Goal: Information Seeking & Learning: Learn about a topic

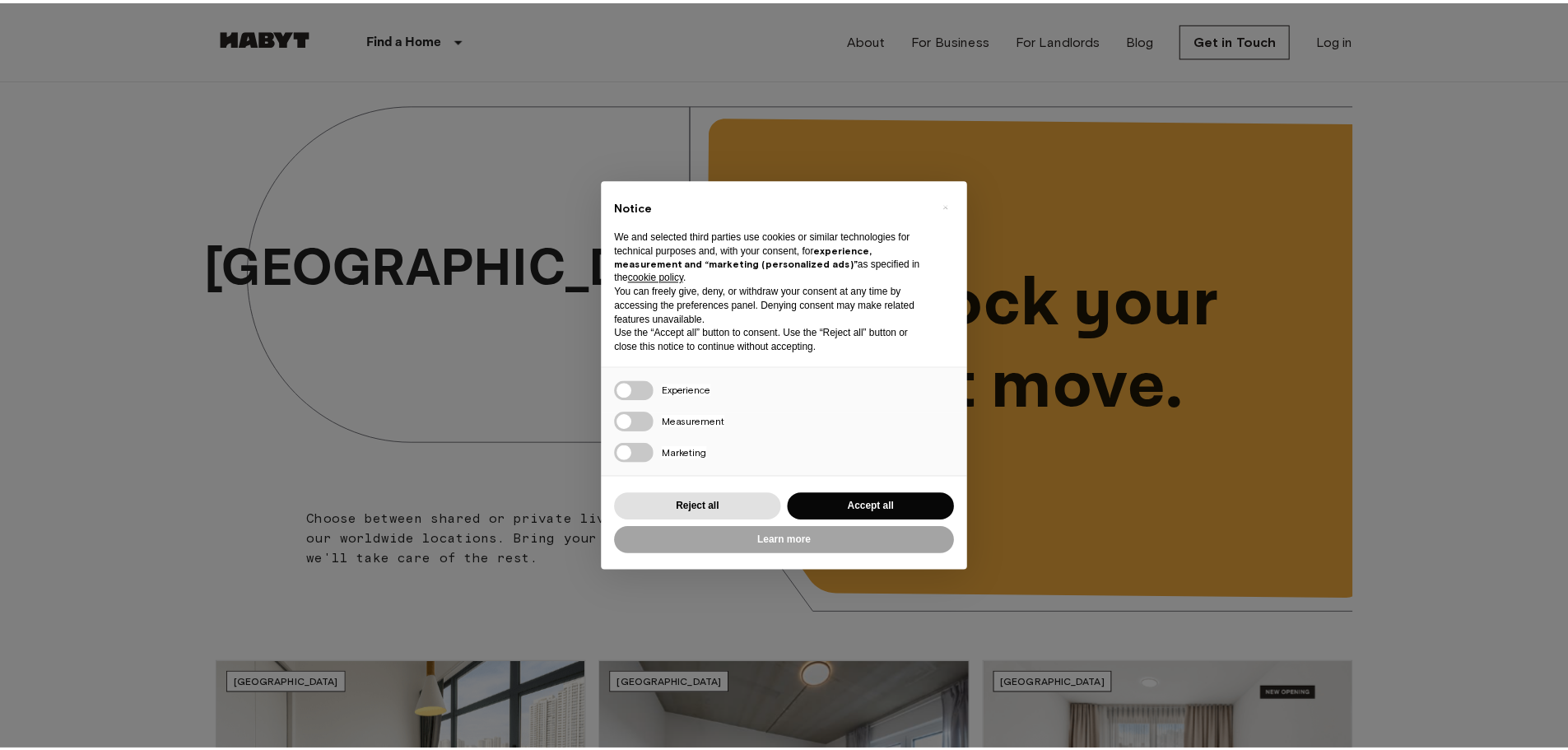
scroll to position [1646, 0]
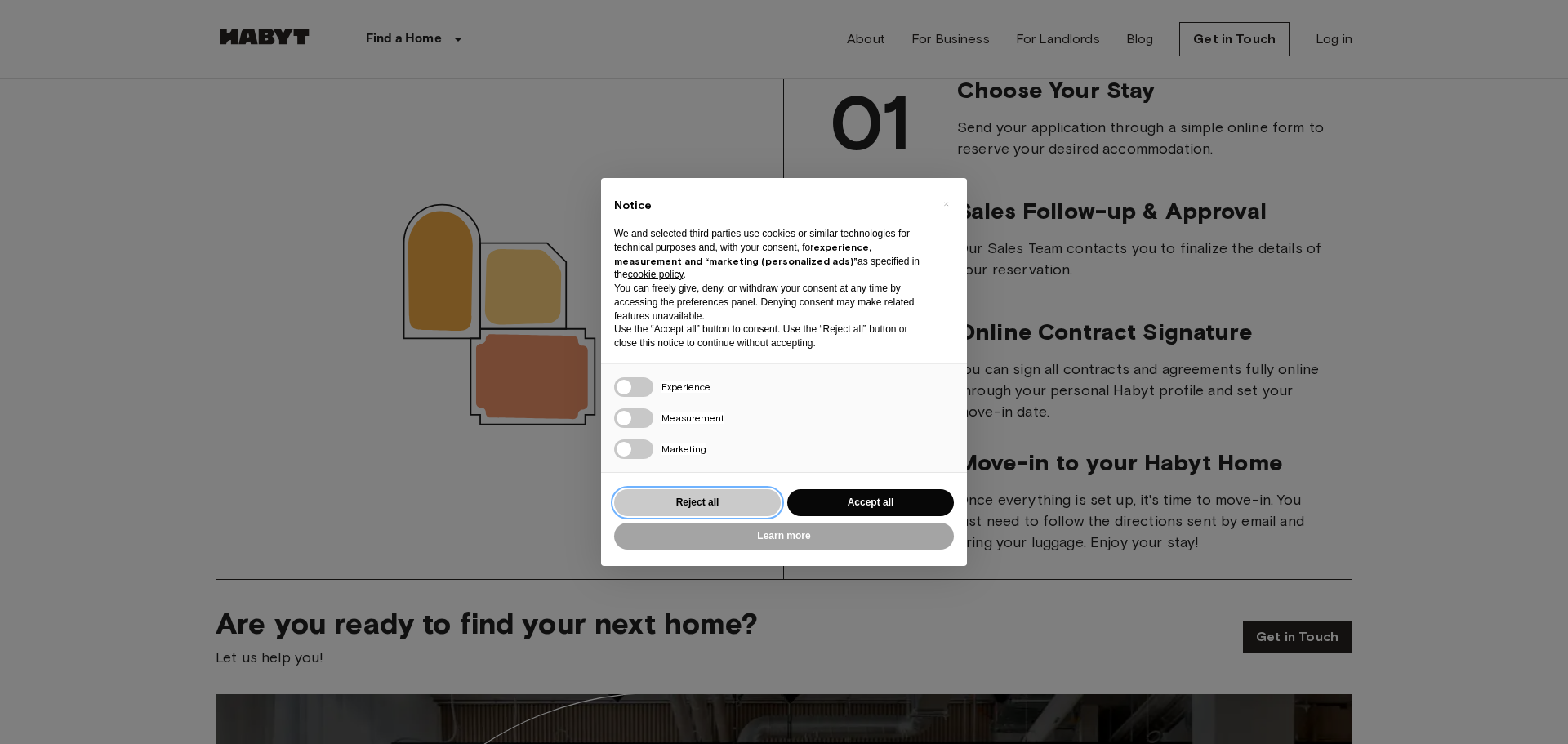
click at [724, 502] on button "Reject all" at bounding box center [698, 502] width 167 height 27
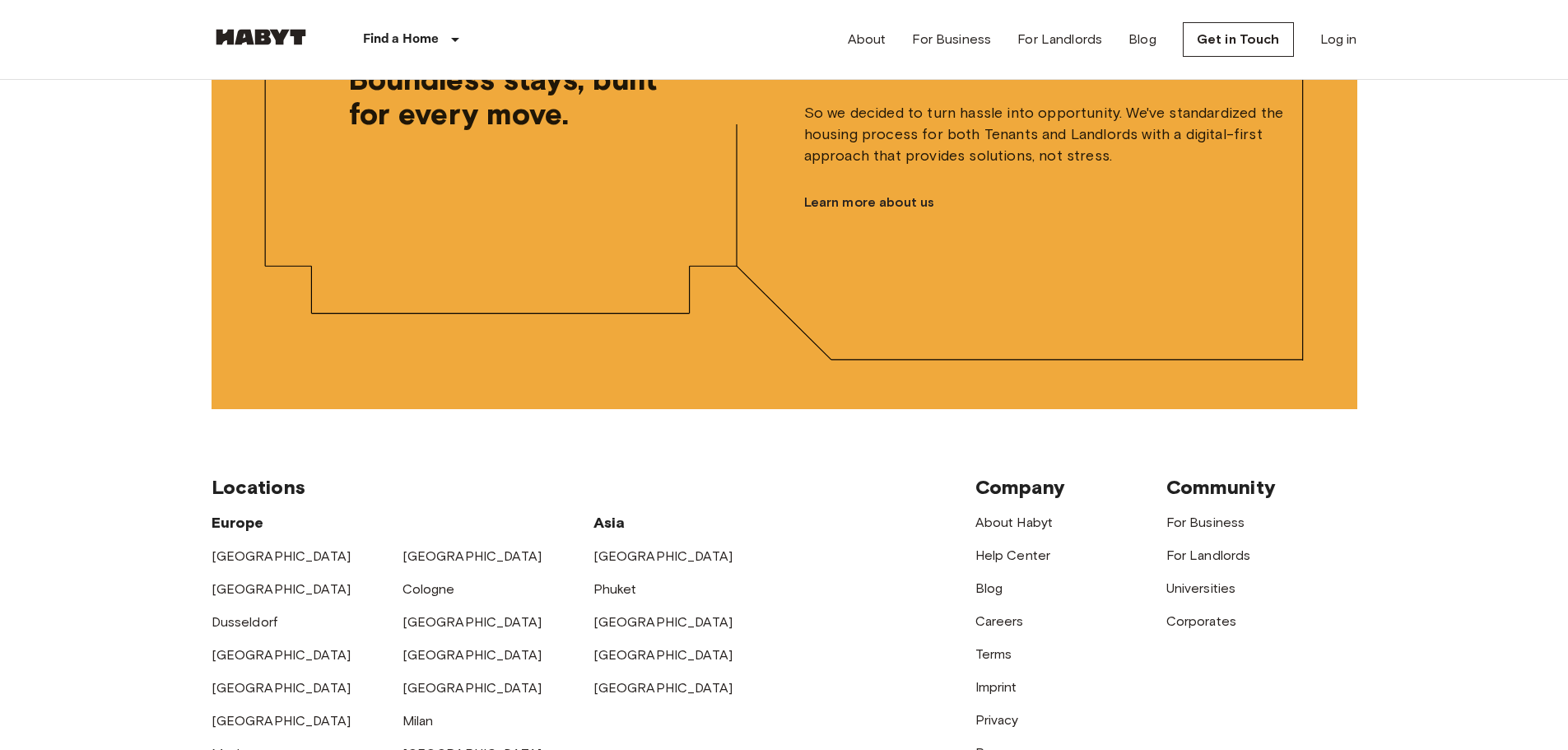
scroll to position [4034, 0]
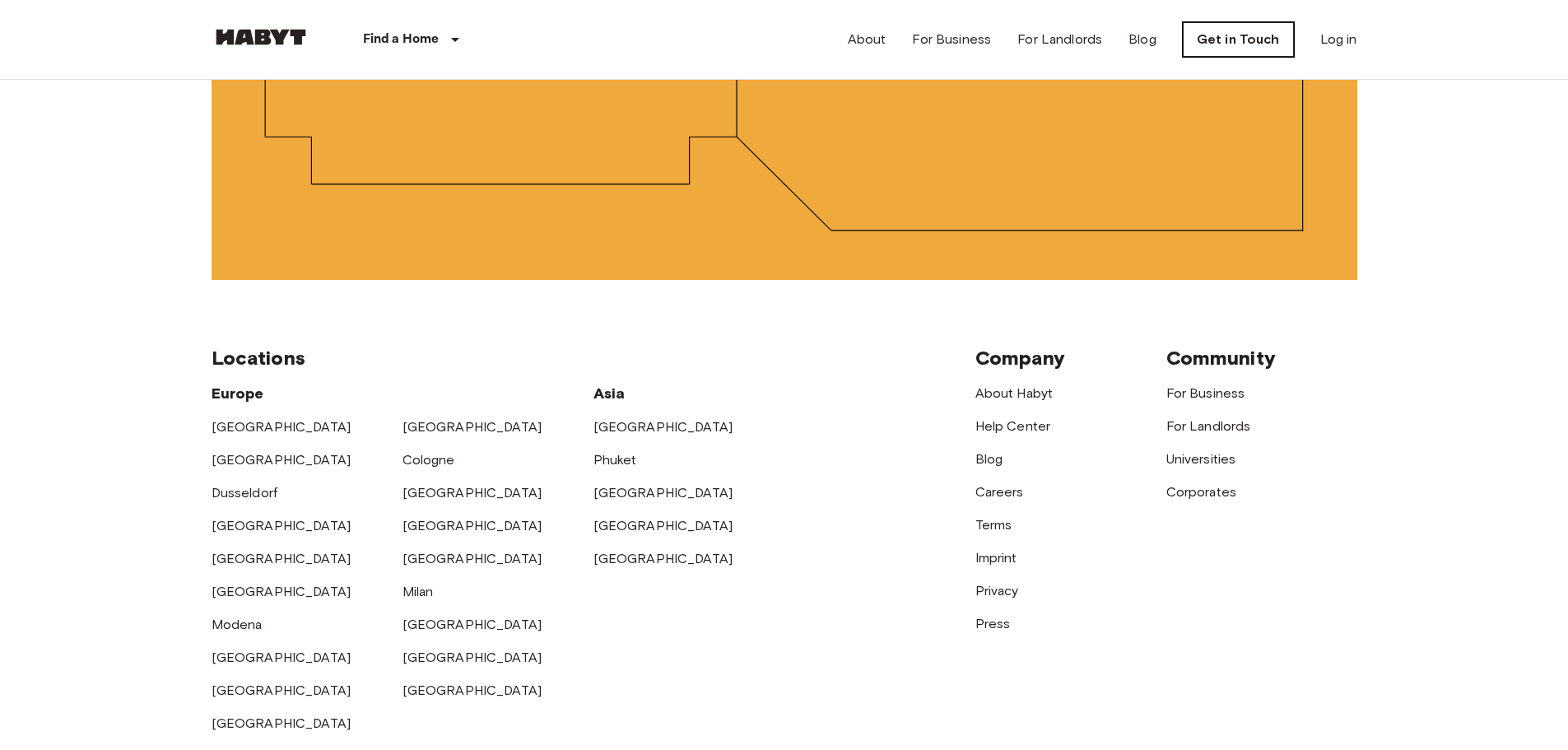
click at [1257, 35] on link "Get in Touch" at bounding box center [1238, 39] width 111 height 35
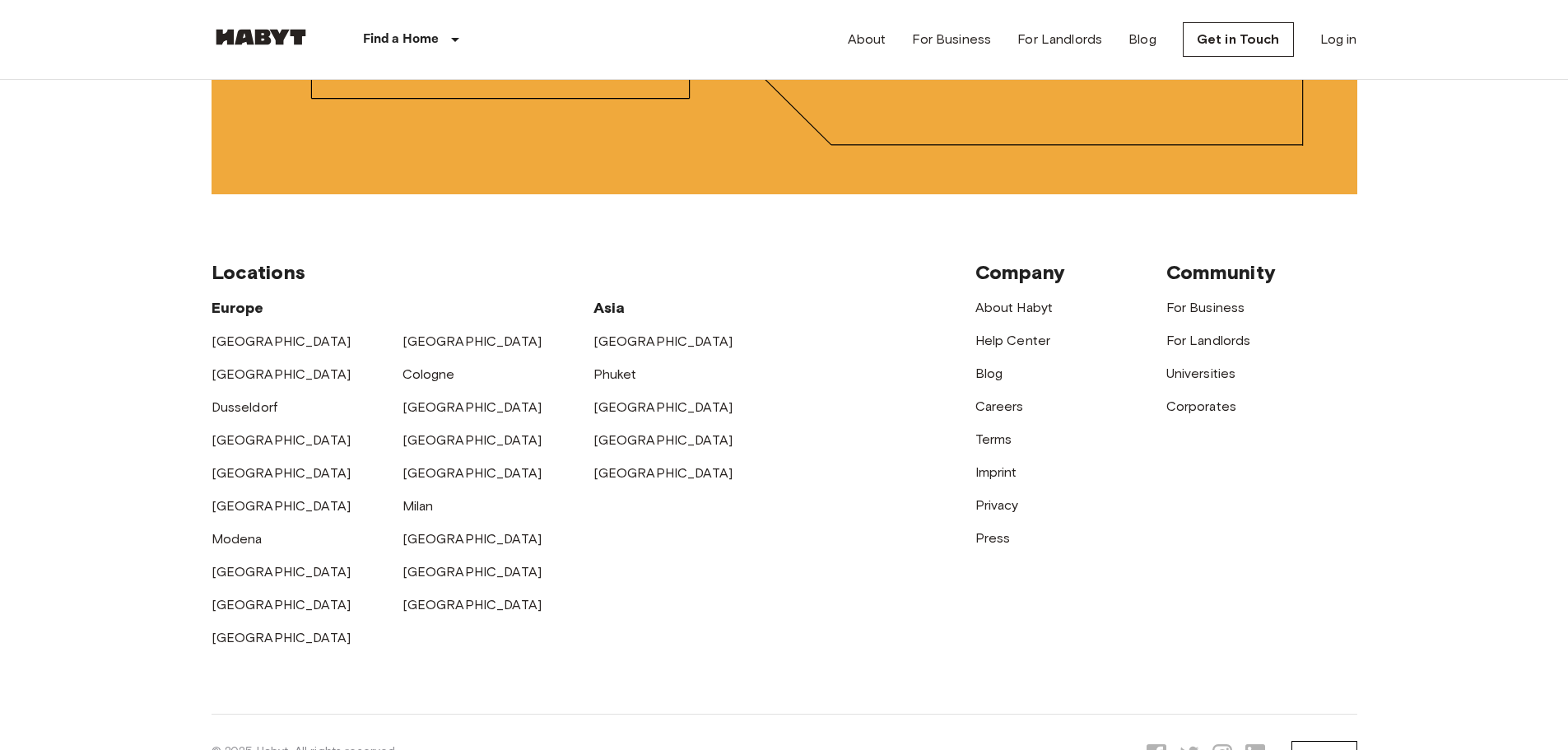
scroll to position [4199, 0]
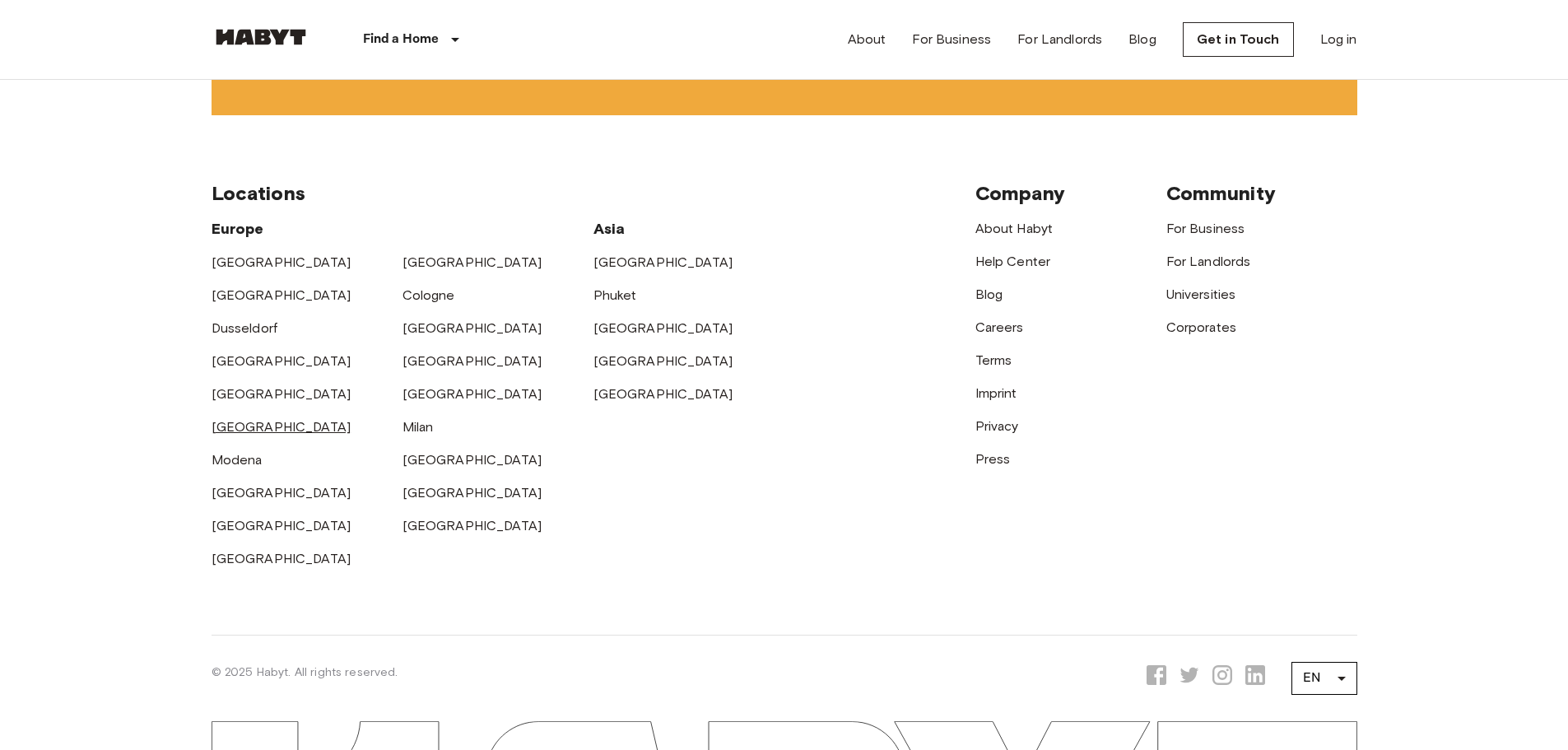
click at [235, 435] on link "[GEOGRAPHIC_DATA]" at bounding box center [282, 426] width 140 height 16
click at [234, 435] on link "[GEOGRAPHIC_DATA]" at bounding box center [282, 426] width 140 height 16
click at [238, 435] on link "[GEOGRAPHIC_DATA]" at bounding box center [282, 426] width 140 height 16
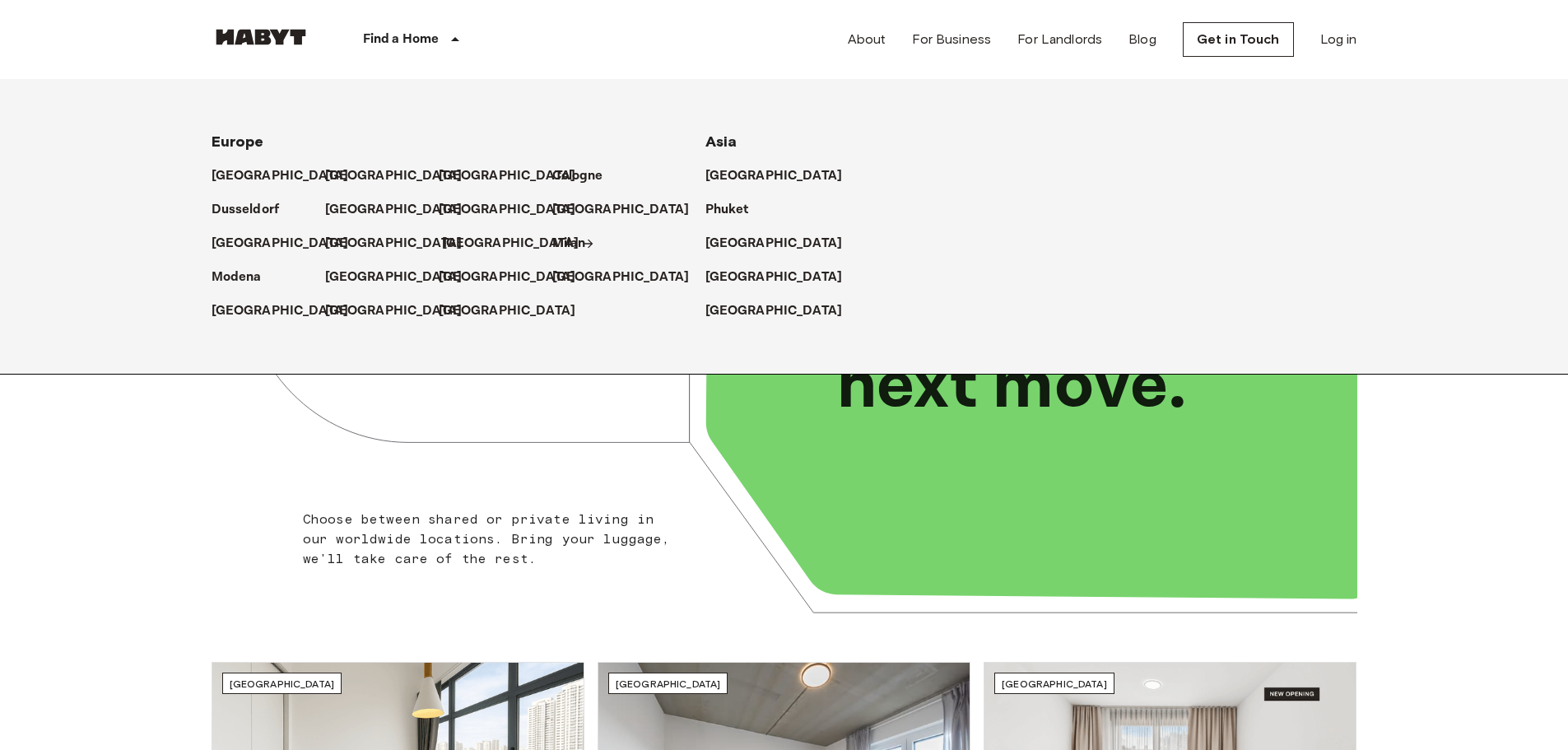
click at [470, 239] on p "[GEOGRAPHIC_DATA]" at bounding box center [510, 243] width 137 height 20
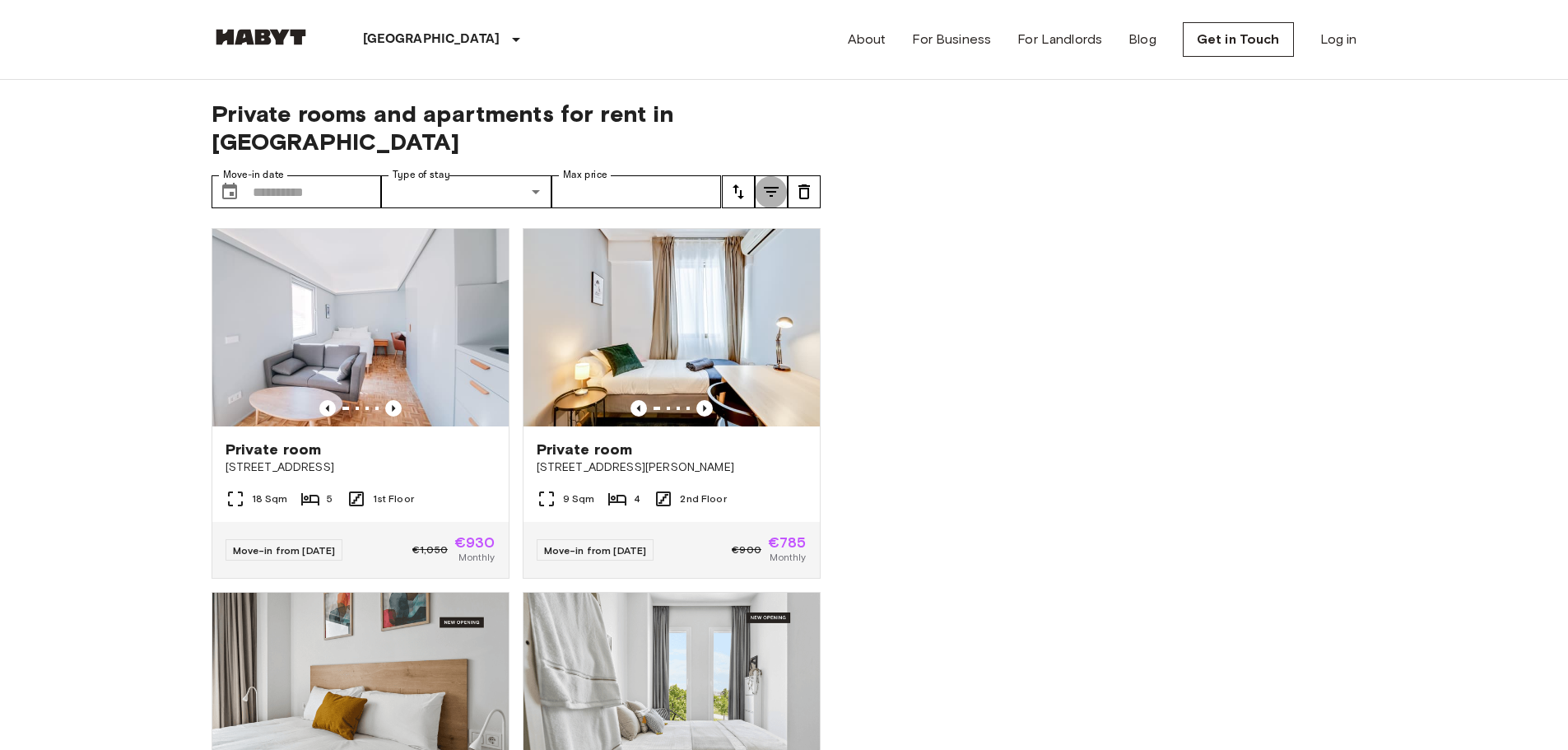
click at [771, 187] on icon "tune" at bounding box center [771, 191] width 15 height 10
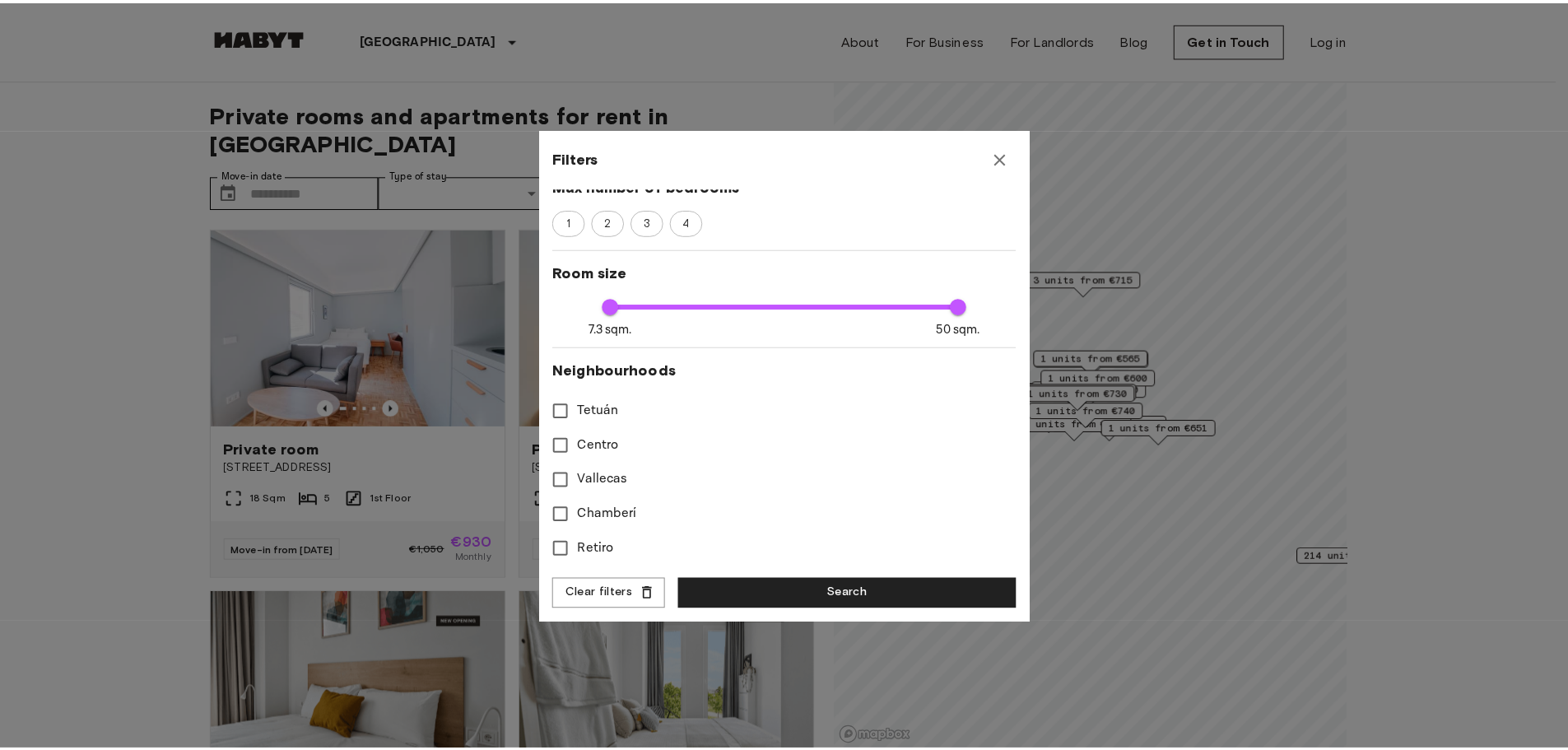
scroll to position [144, 0]
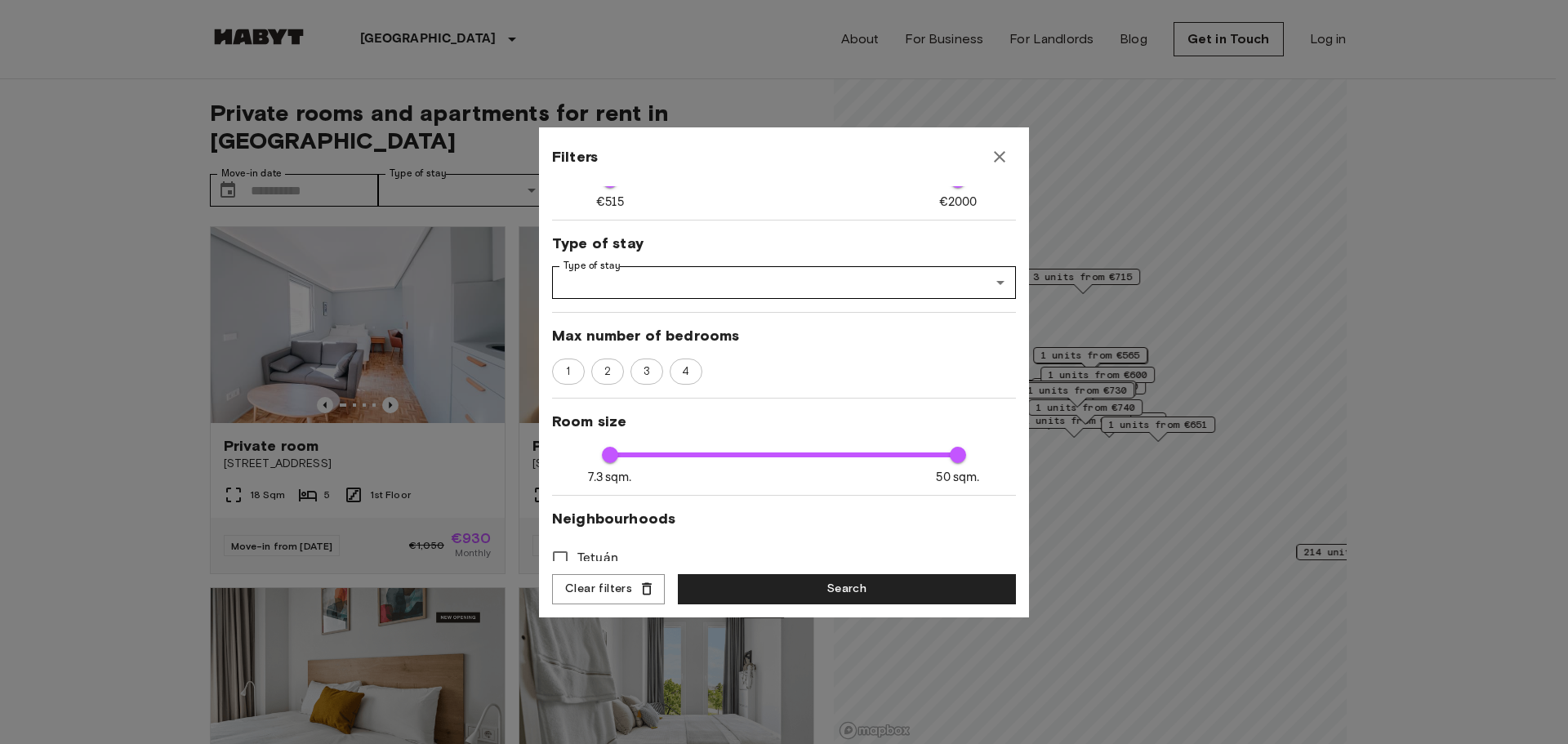
type input "****"
click at [995, 158] on icon "button" at bounding box center [1000, 156] width 19 height 19
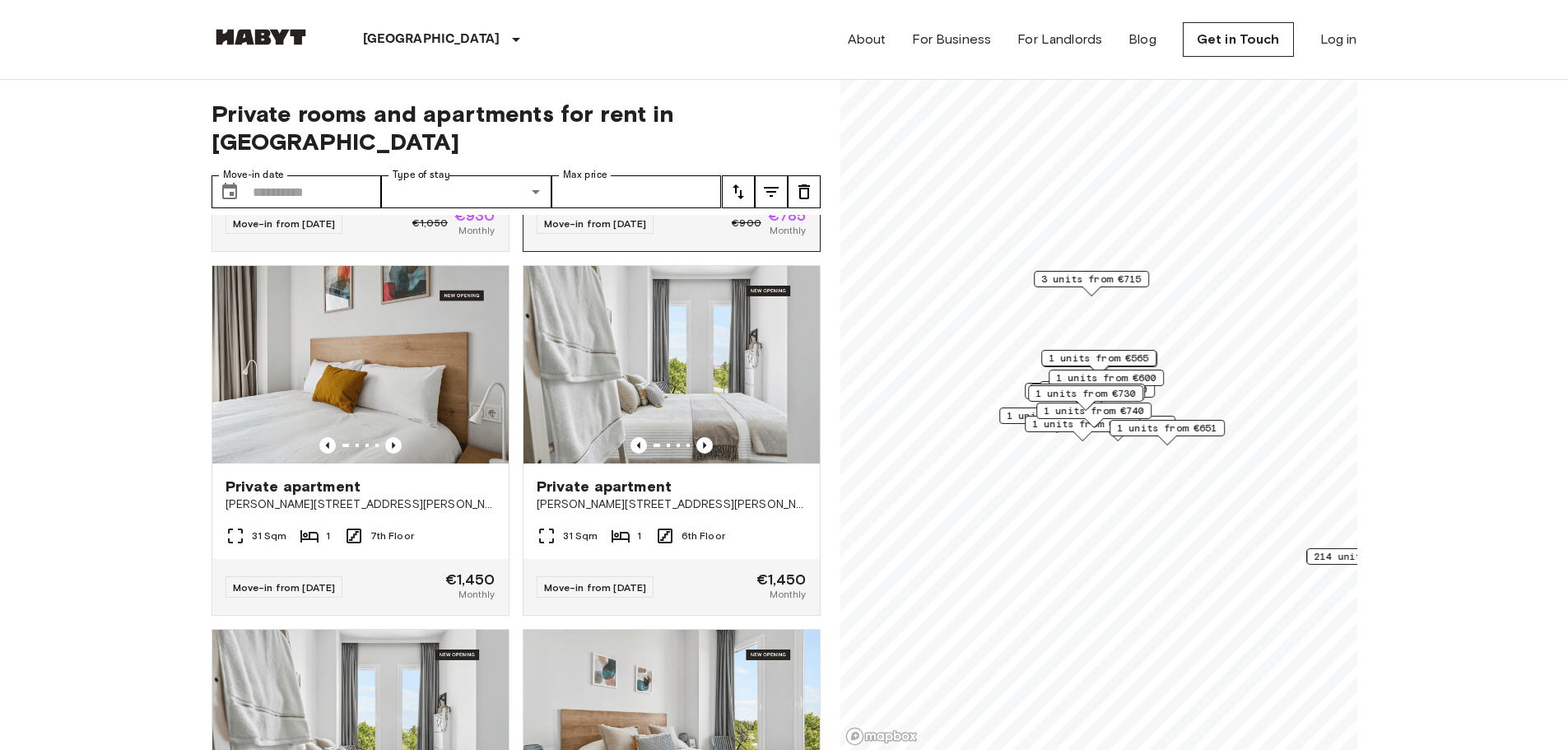
scroll to position [329, 0]
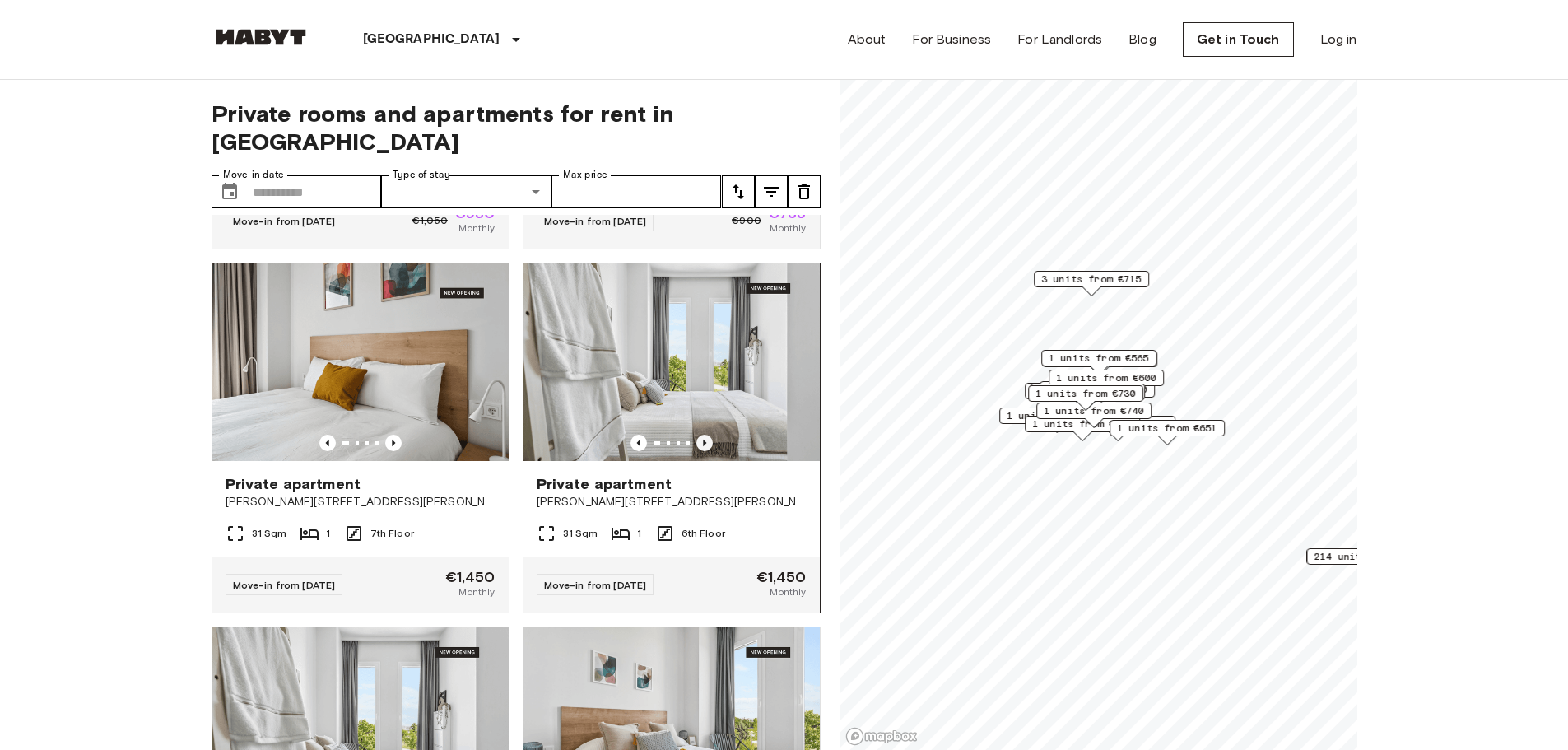
click at [697, 435] on icon "Previous image" at bounding box center [705, 443] width 17 height 17
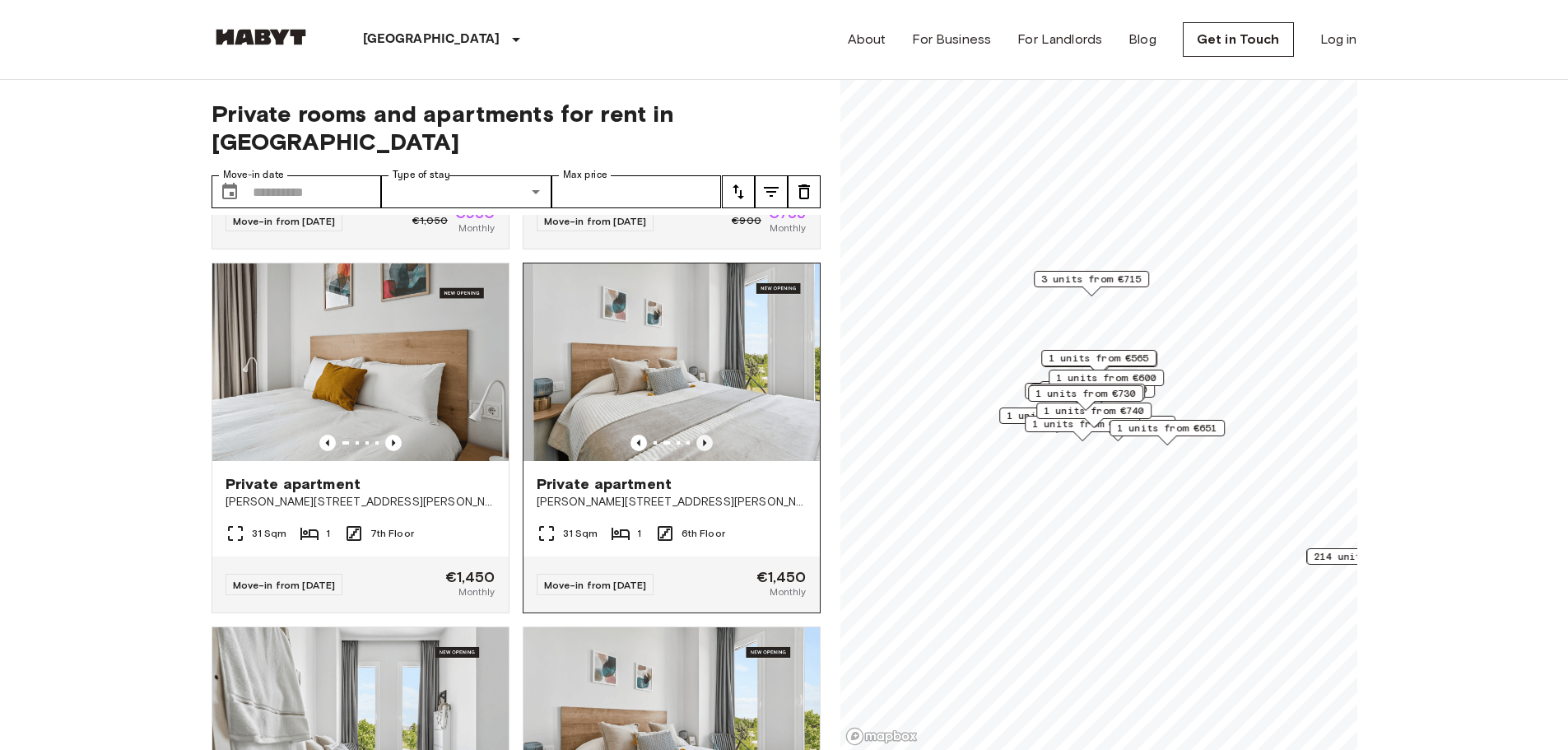
click at [697, 435] on icon "Previous image" at bounding box center [705, 443] width 17 height 17
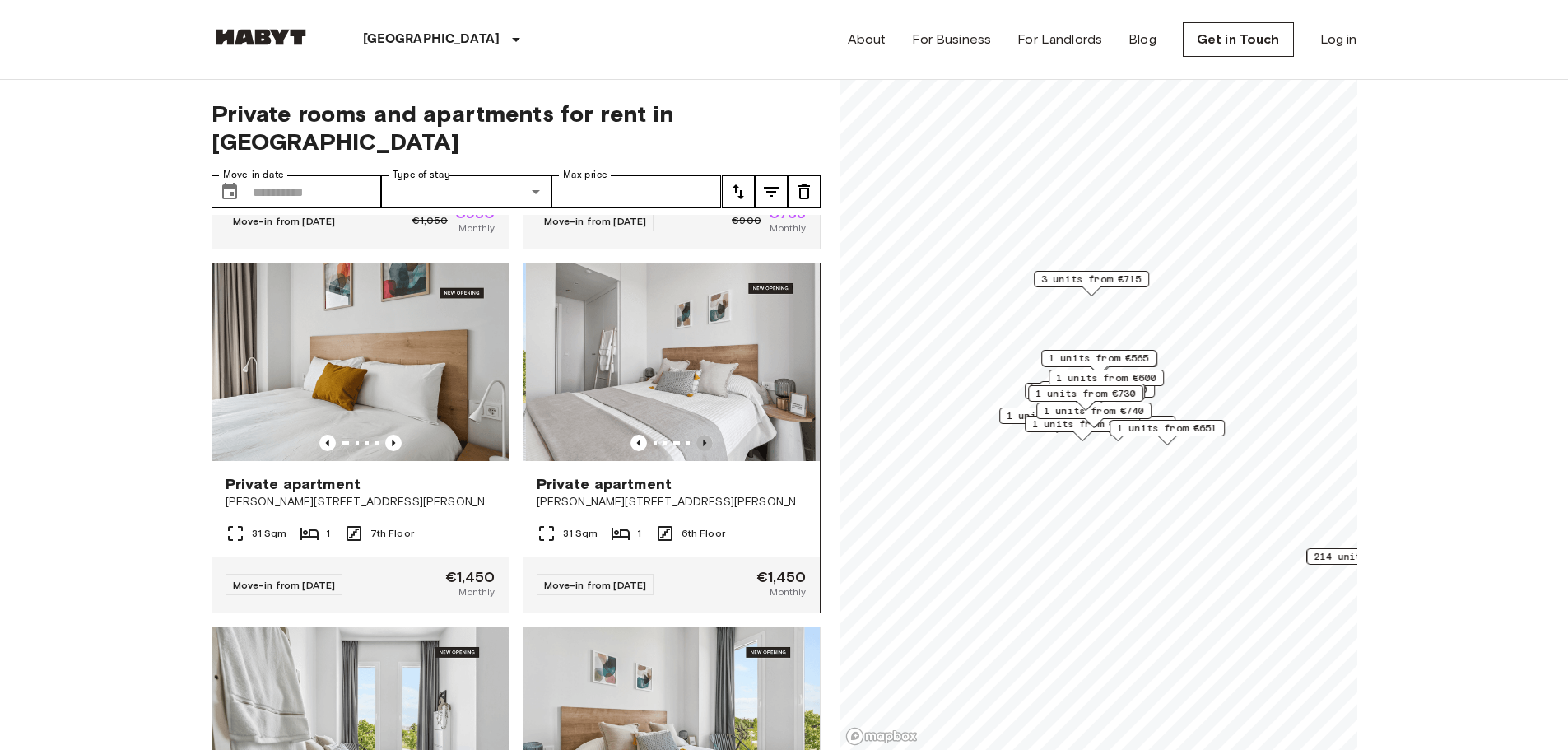
click at [697, 435] on icon "Previous image" at bounding box center [705, 443] width 17 height 17
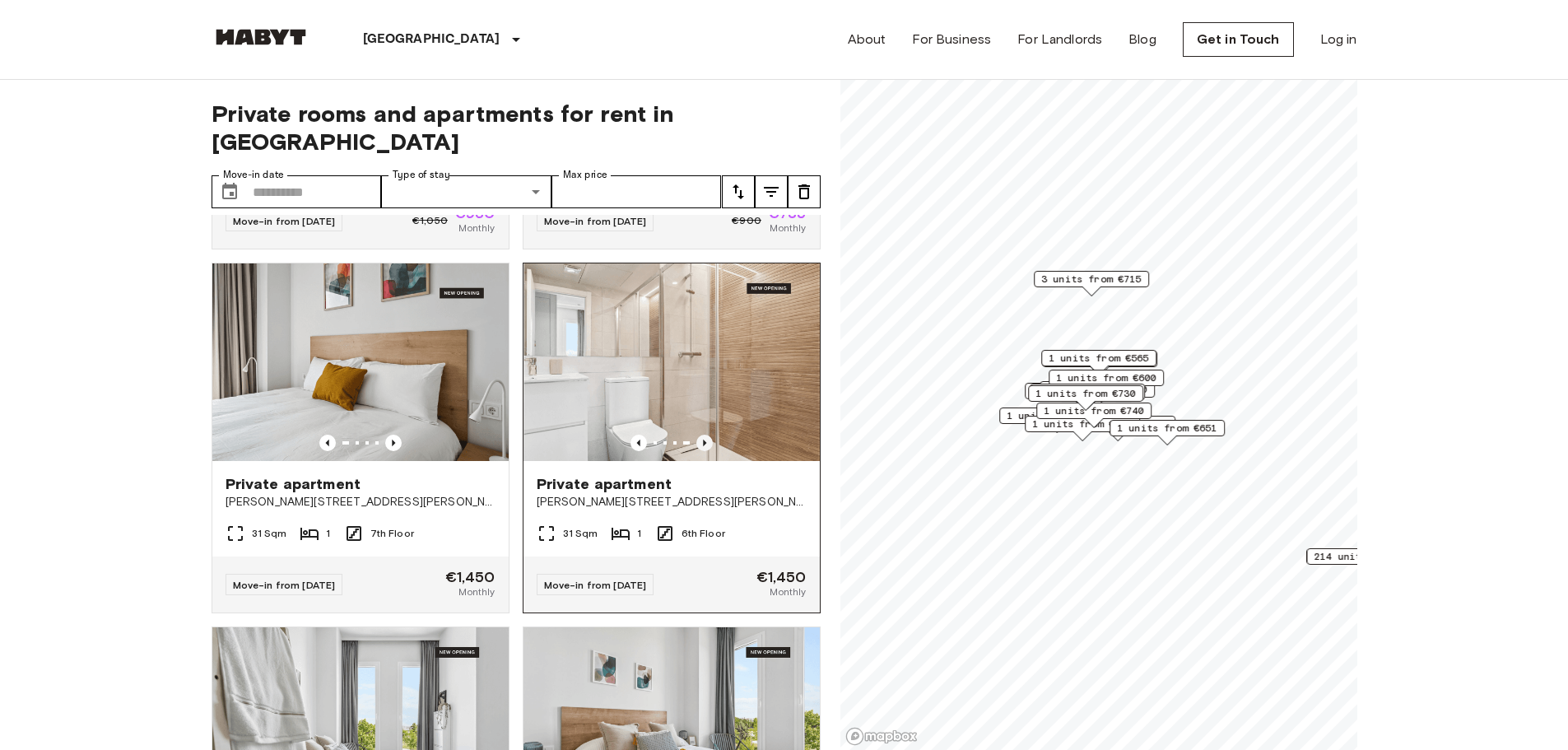
click at [697, 435] on icon "Previous image" at bounding box center [705, 443] width 17 height 17
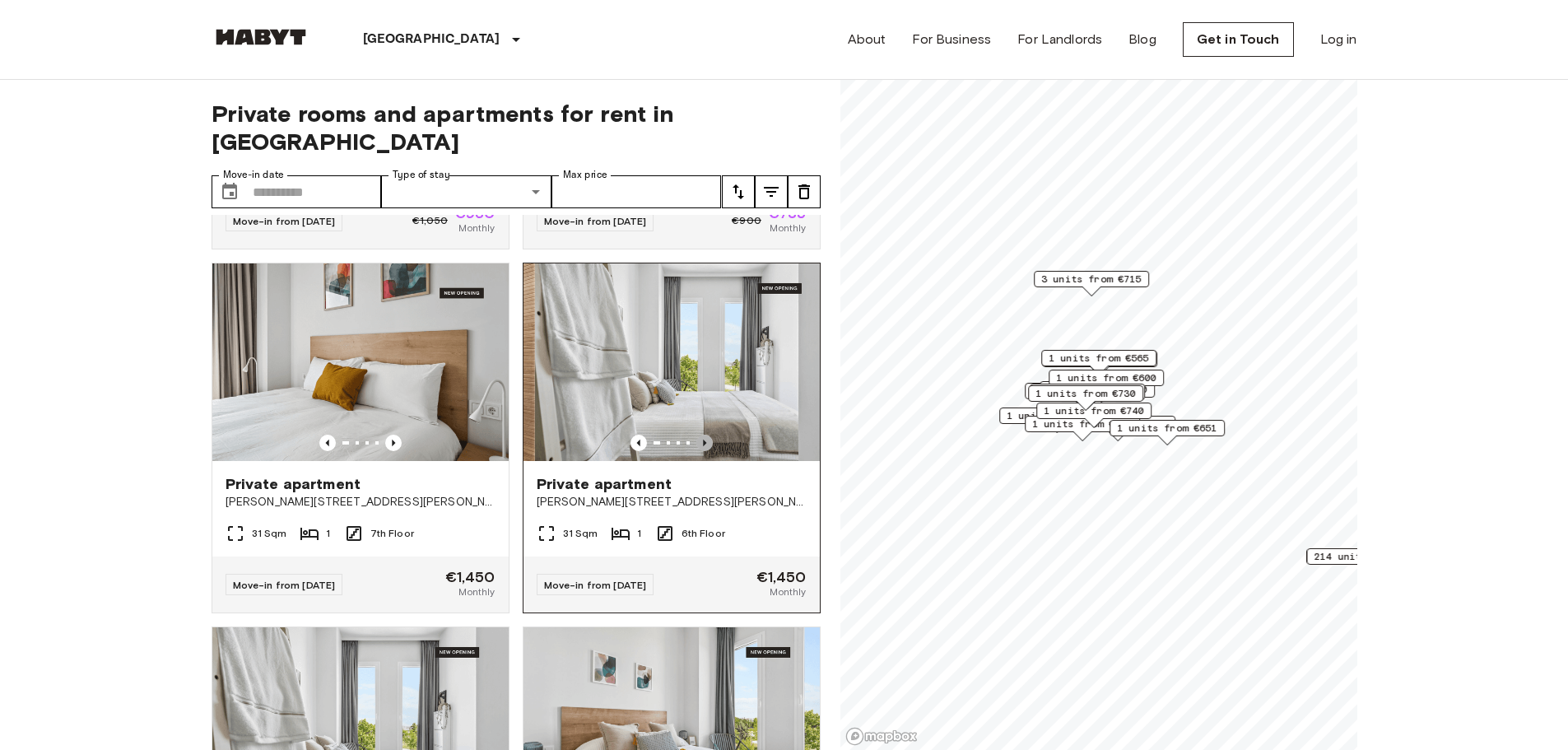
click at [697, 435] on icon "Previous image" at bounding box center [705, 443] width 17 height 17
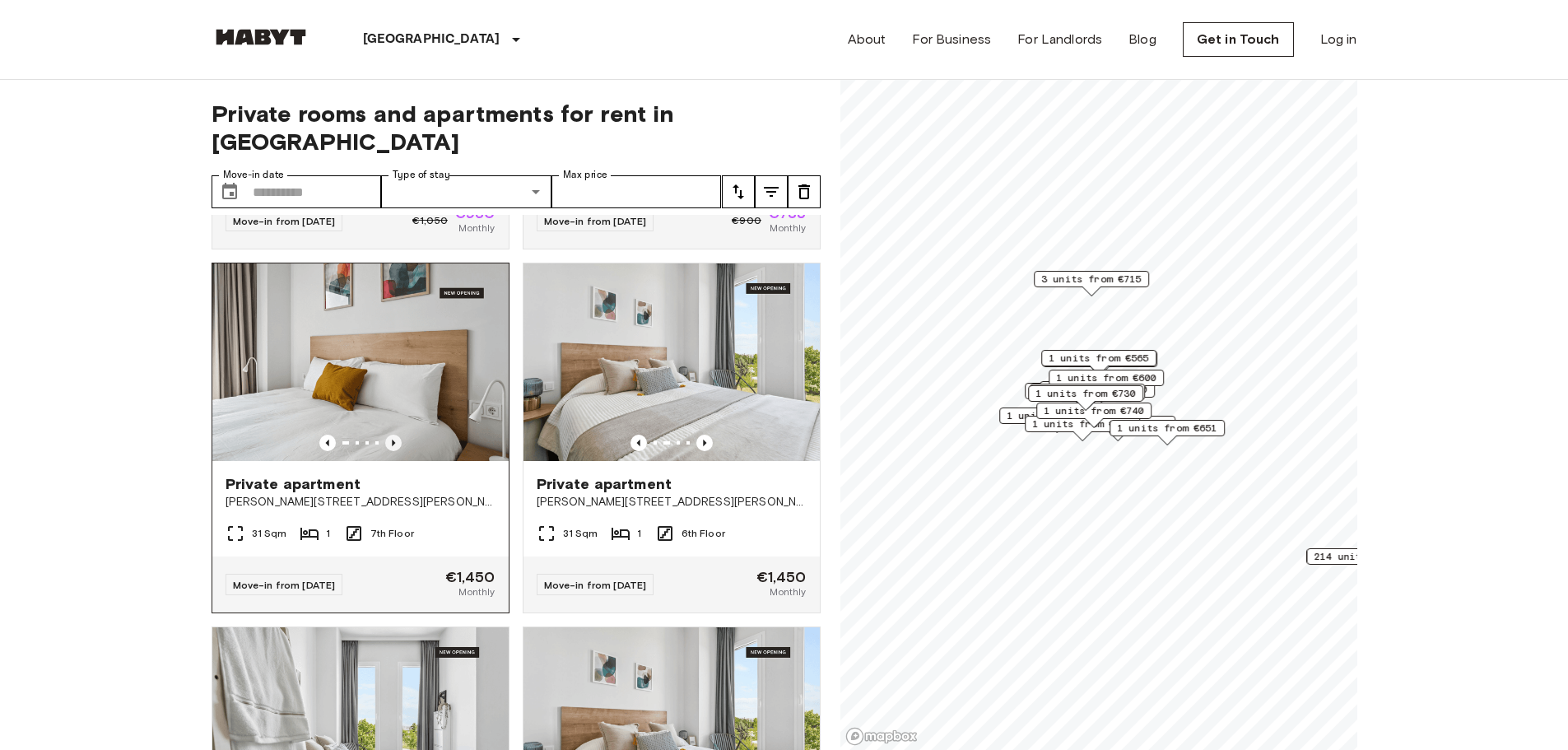
click at [386, 435] on icon "Previous image" at bounding box center [394, 443] width 17 height 17
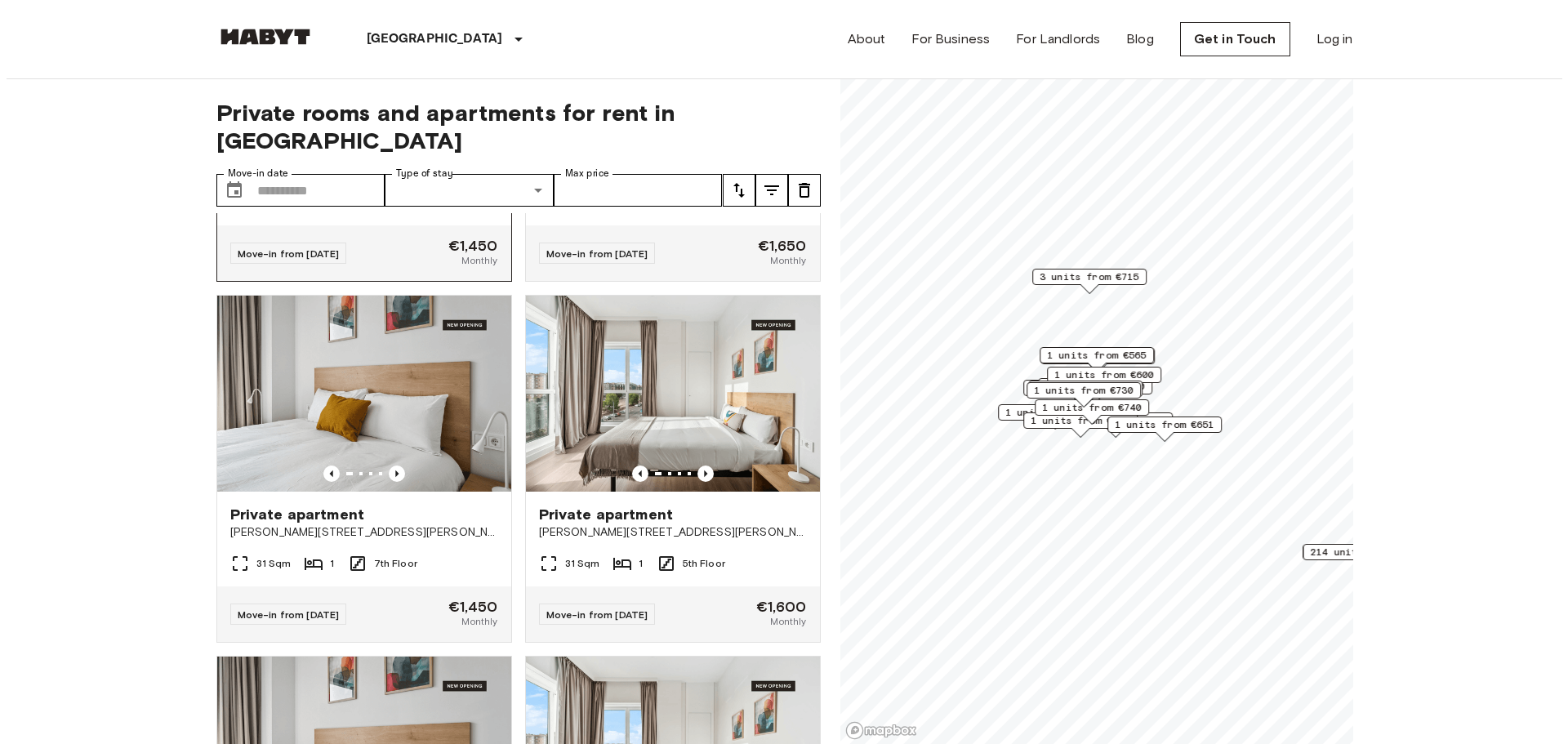
scroll to position [1061, 0]
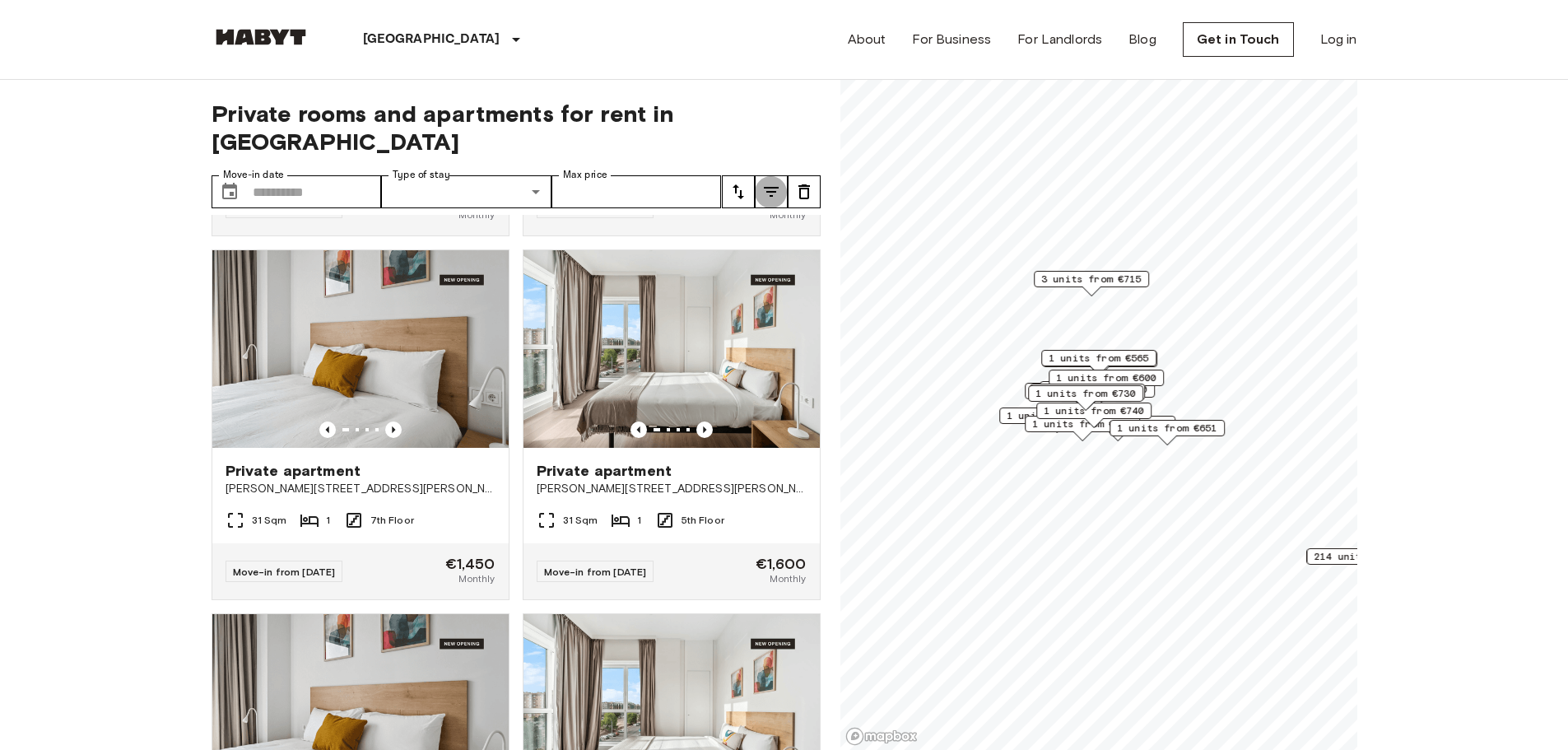
click at [776, 187] on icon "tune" at bounding box center [771, 191] width 15 height 10
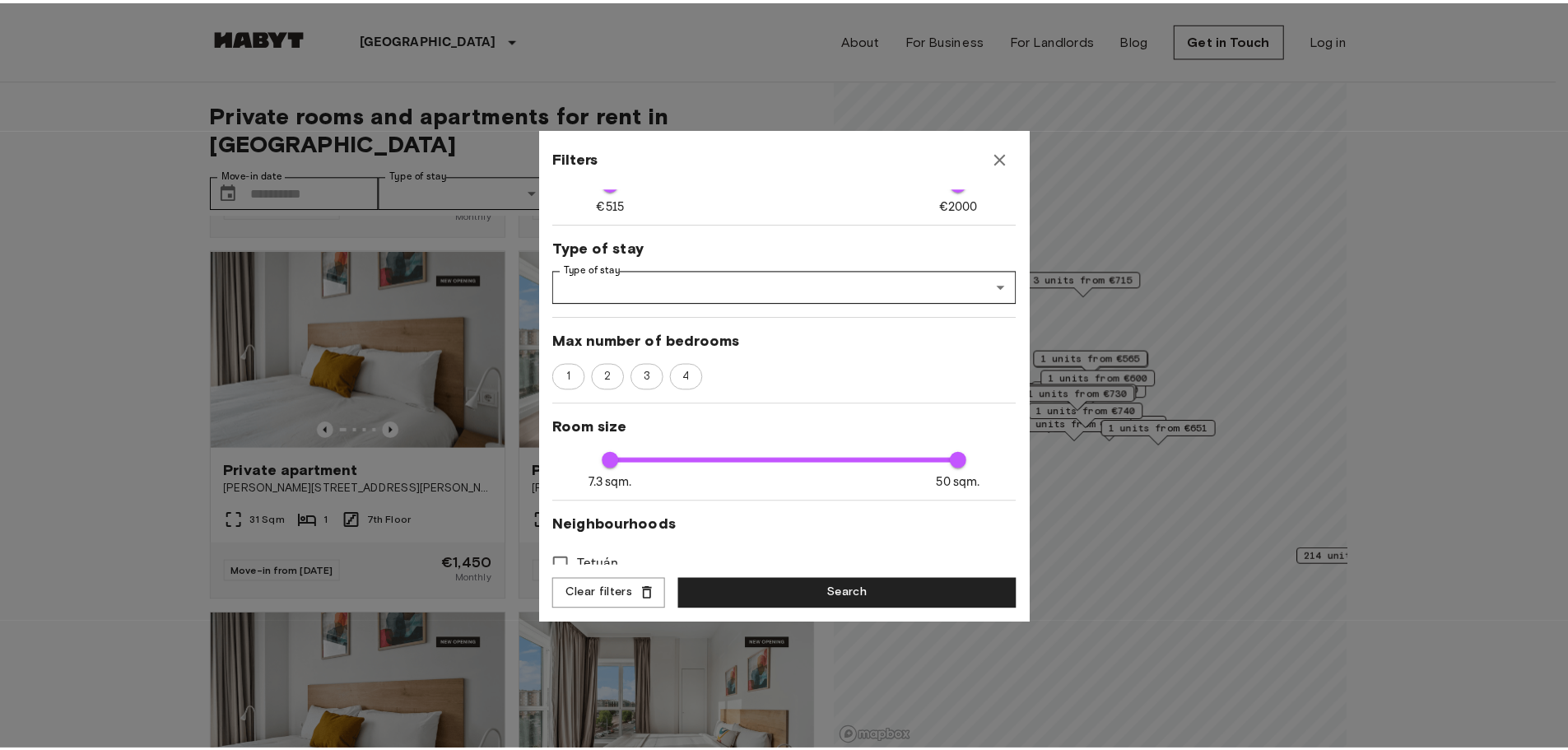
scroll to position [164, 0]
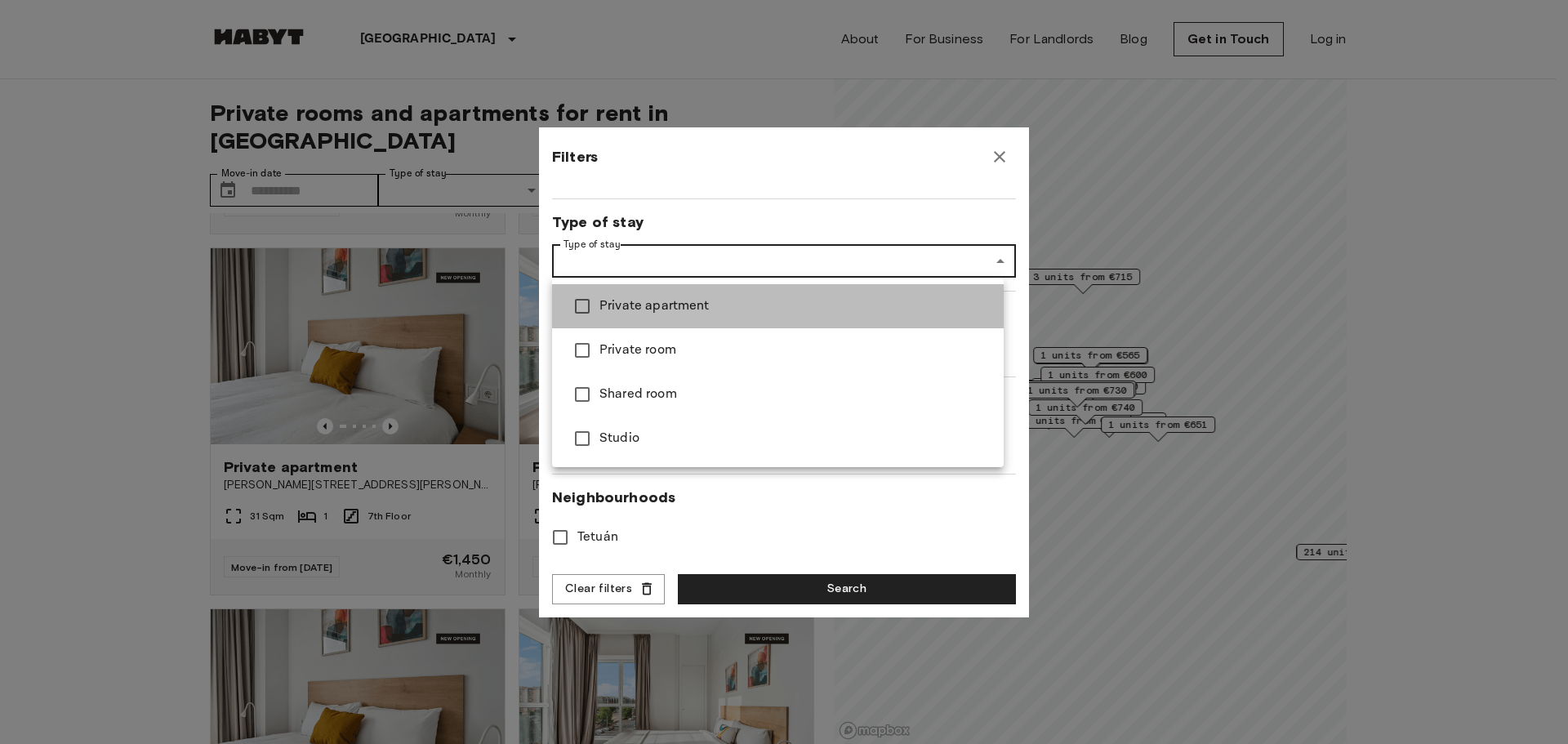
click at [679, 308] on span "Private apartment" at bounding box center [795, 305] width 392 height 19
type input "****"
type input "**********"
type input "****"
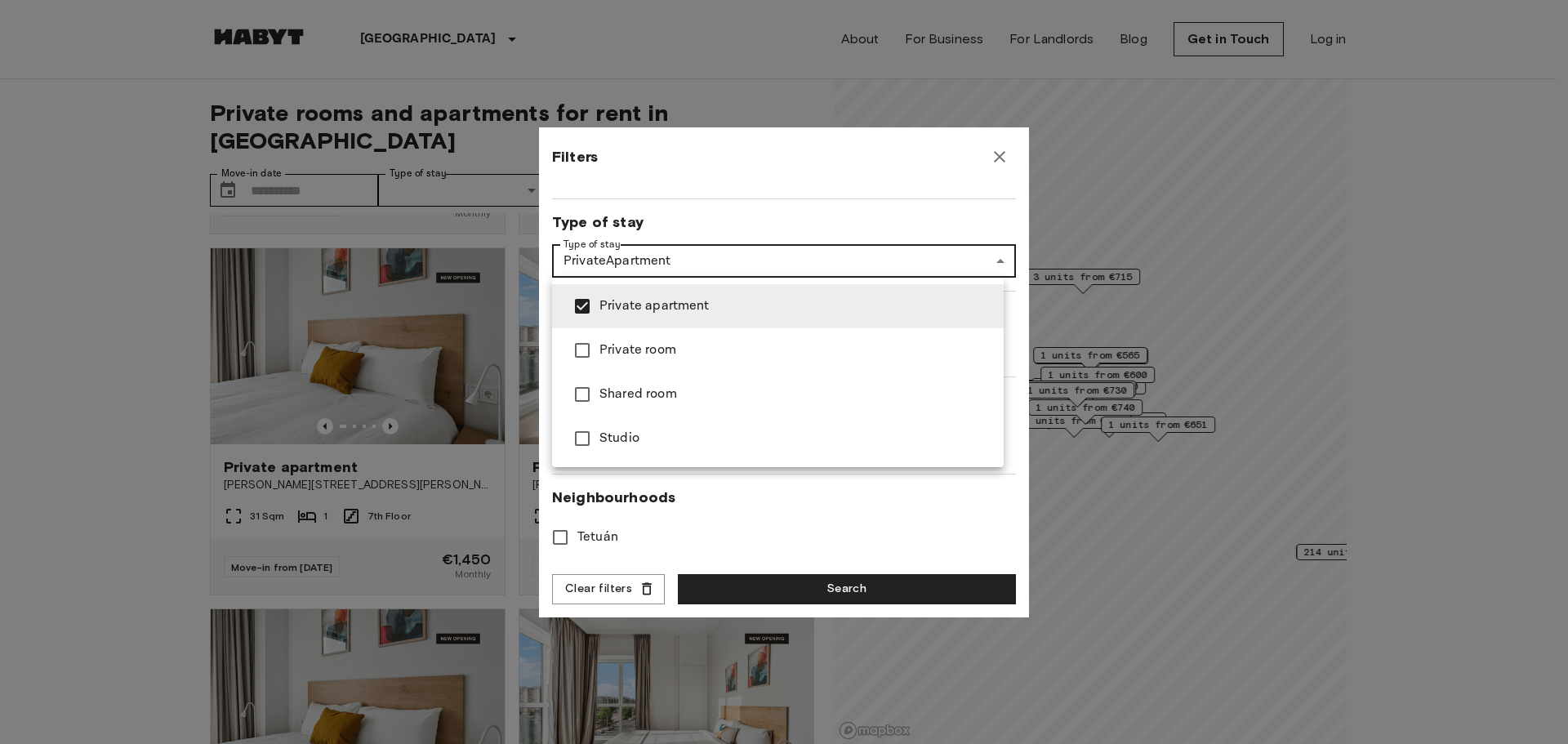
click at [606, 436] on span "Studio" at bounding box center [795, 438] width 392 height 19
type input "****"
type input "**********"
type input "****"
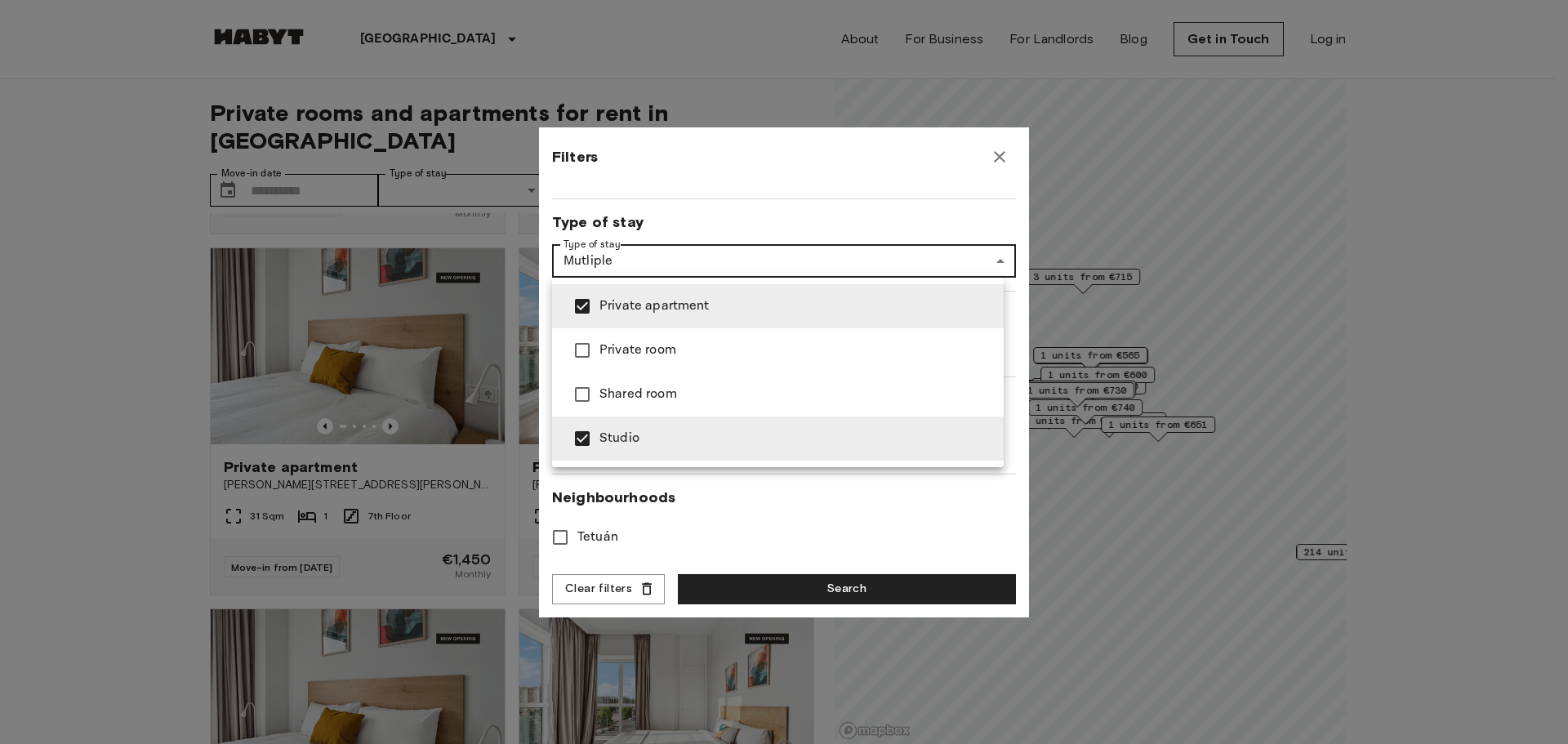
click at [794, 586] on div at bounding box center [784, 372] width 1568 height 744
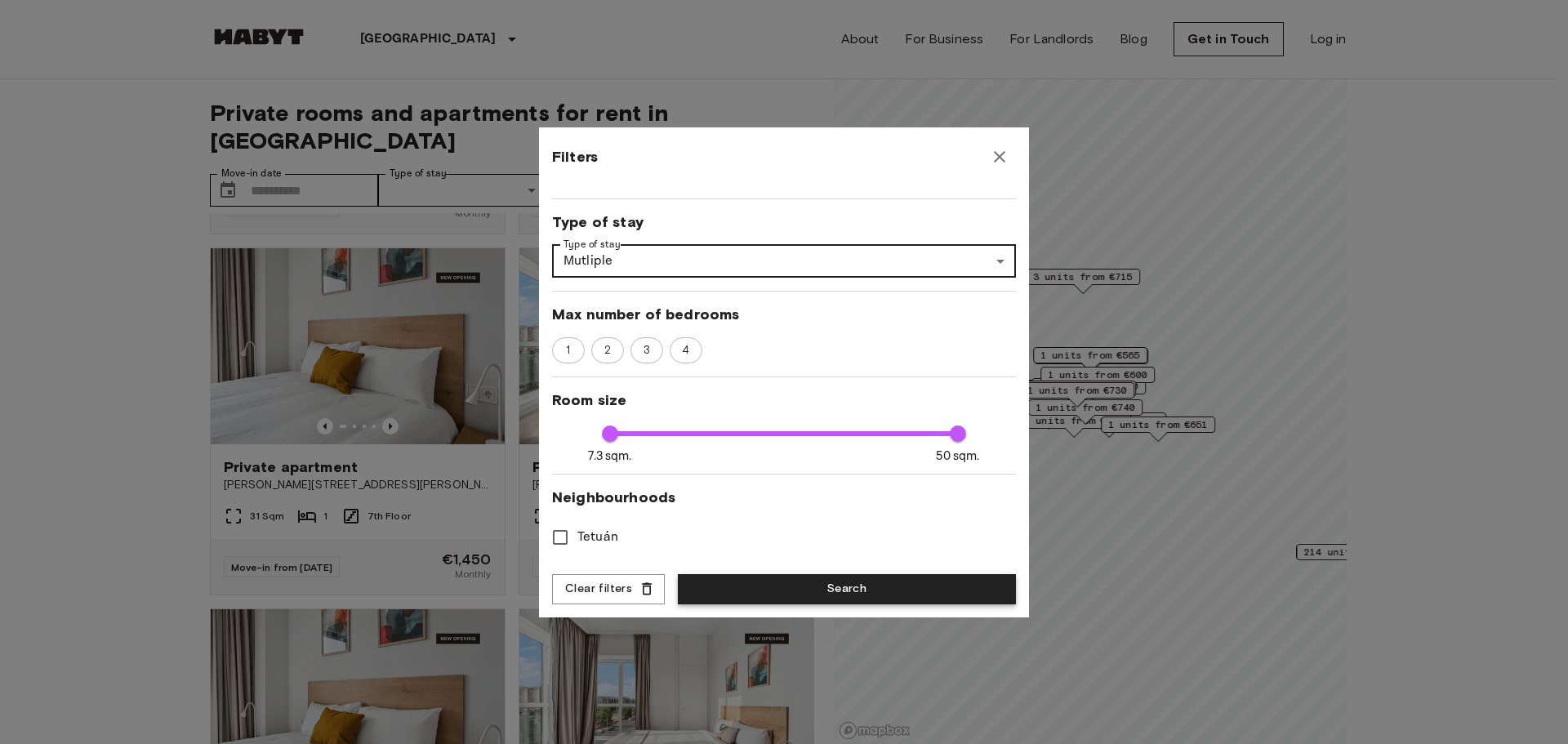
click at [793, 592] on button "Search" at bounding box center [846, 589] width 338 height 31
type input "**********"
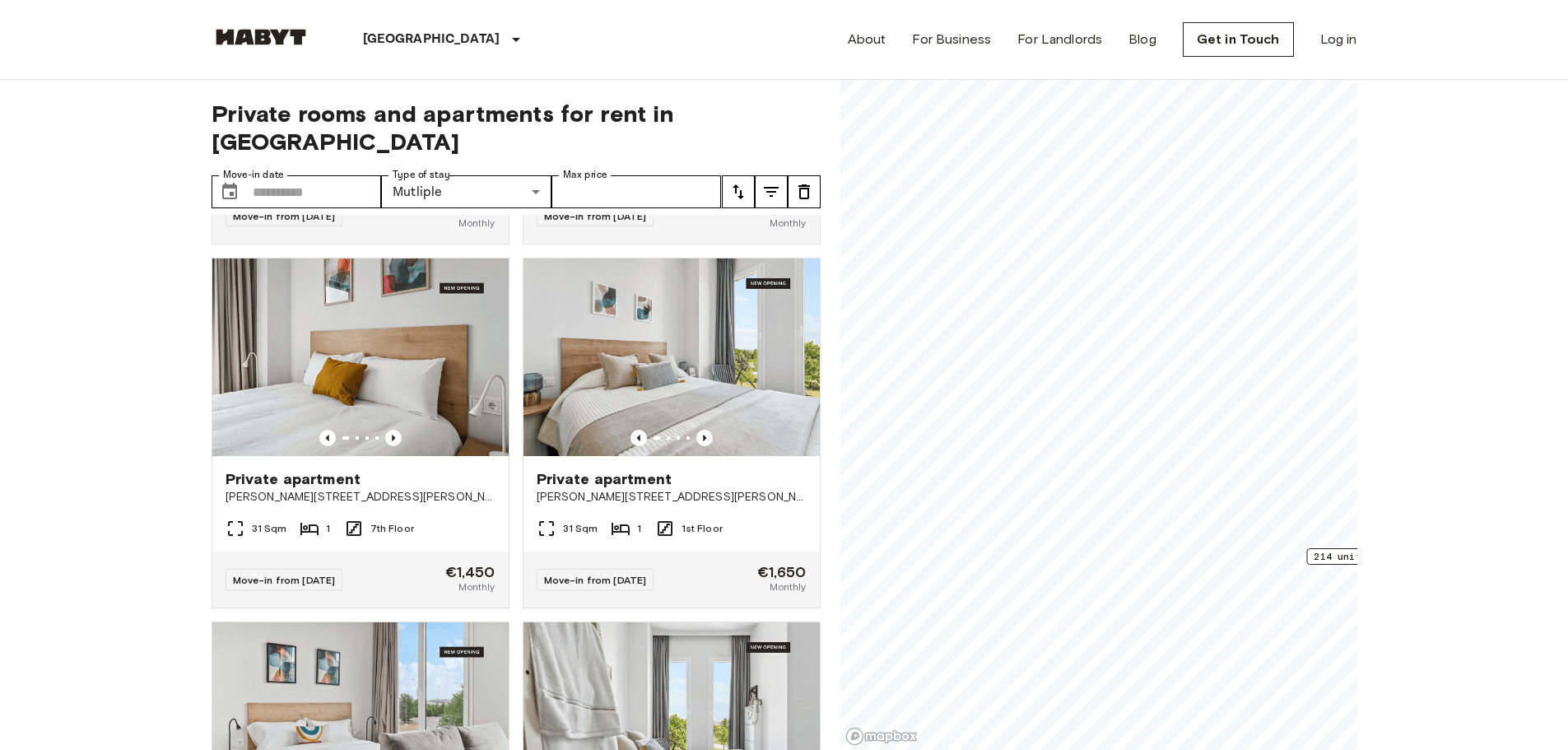
scroll to position [6248, 0]
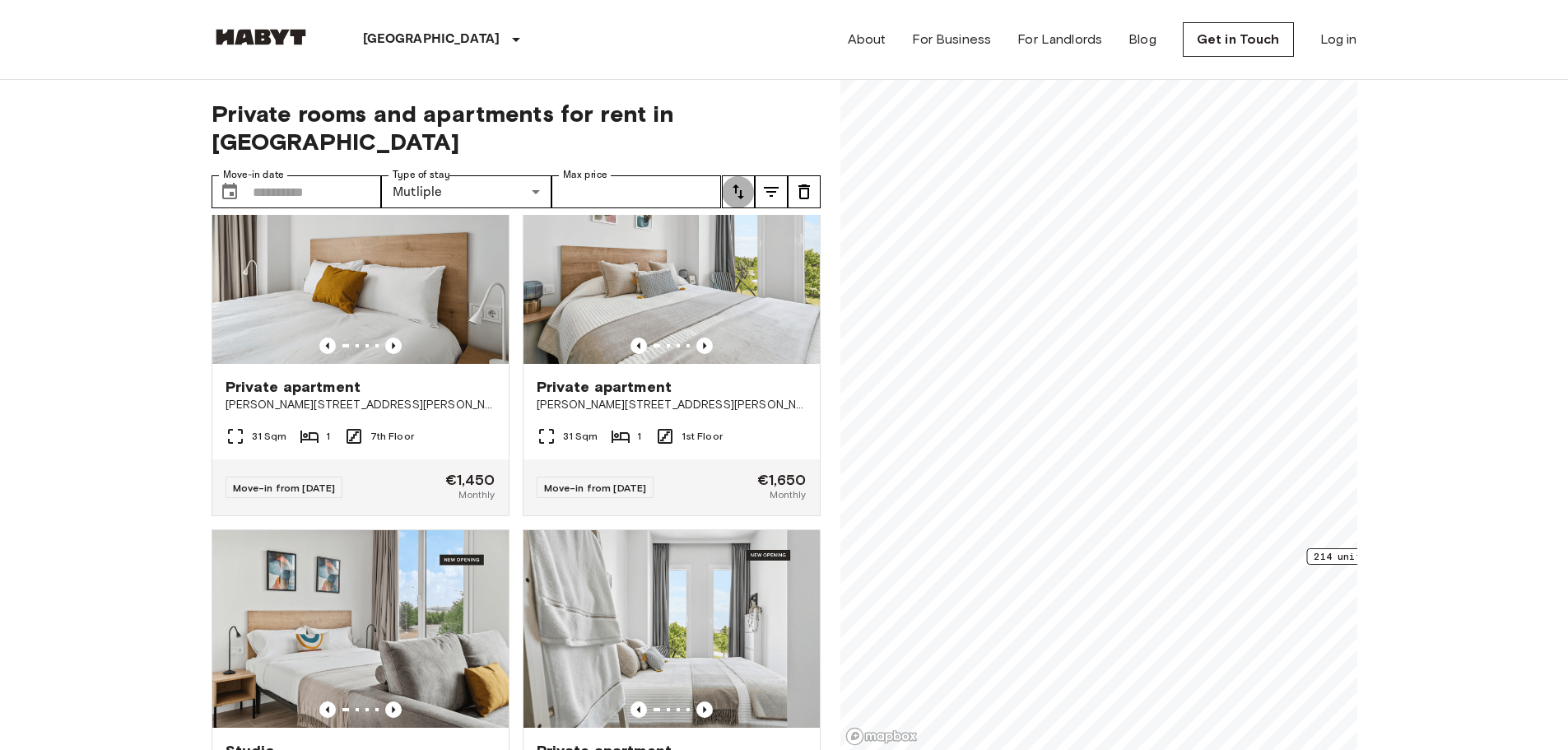
click at [739, 182] on icon "tune" at bounding box center [738, 191] width 20 height 20
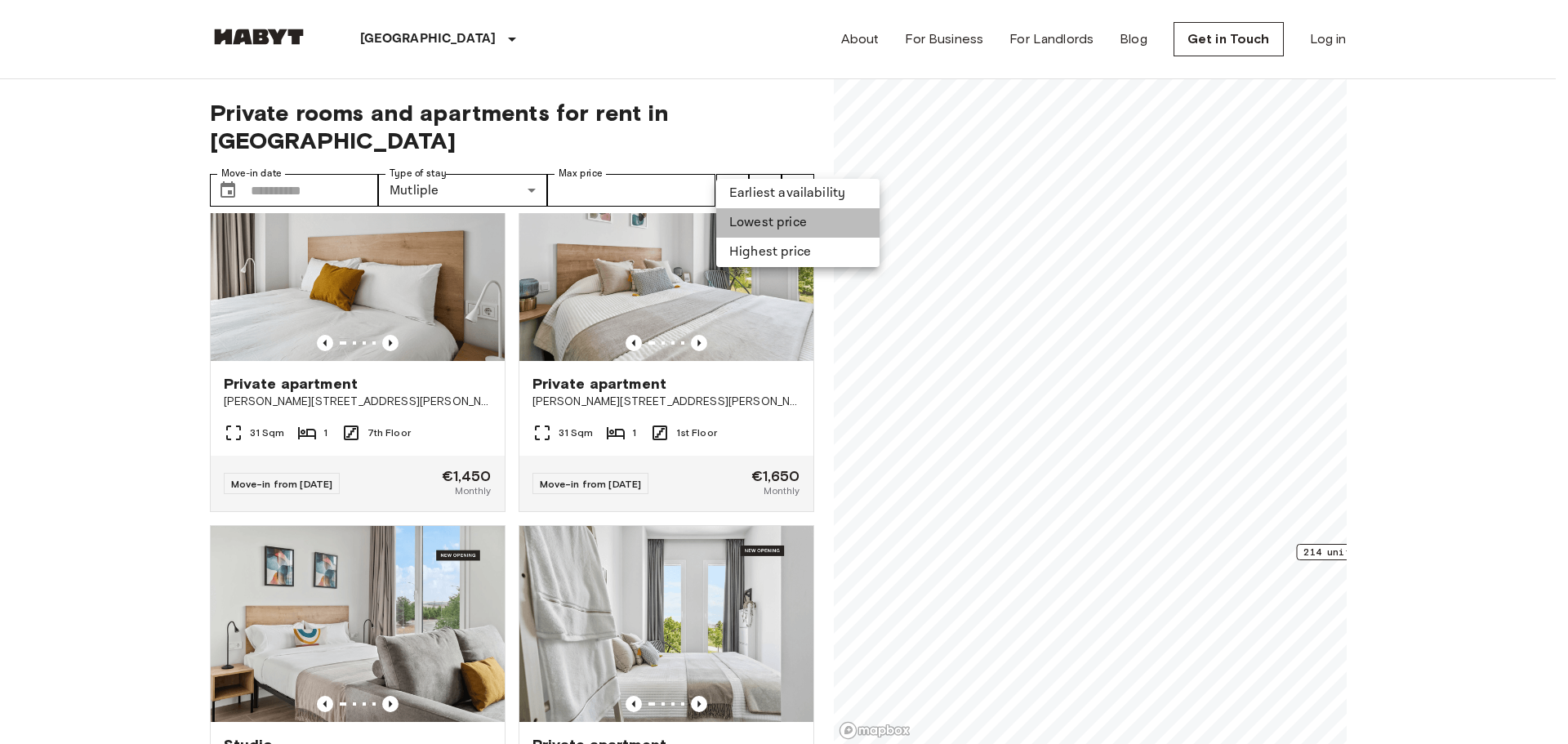
click at [762, 221] on li "Lowest price" at bounding box center [798, 223] width 163 height 30
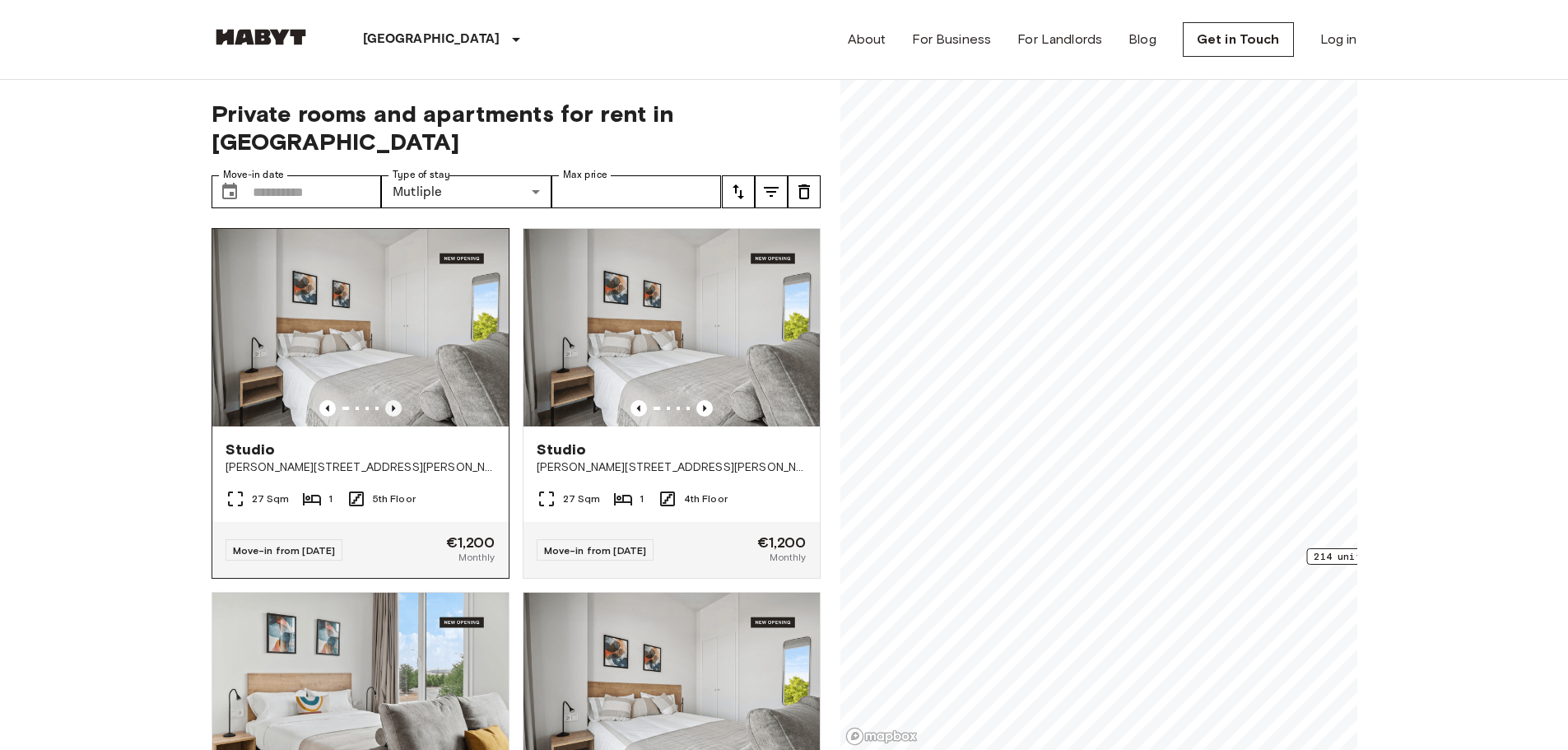
click at [387, 400] on icon "Previous image" at bounding box center [394, 409] width 17 height 17
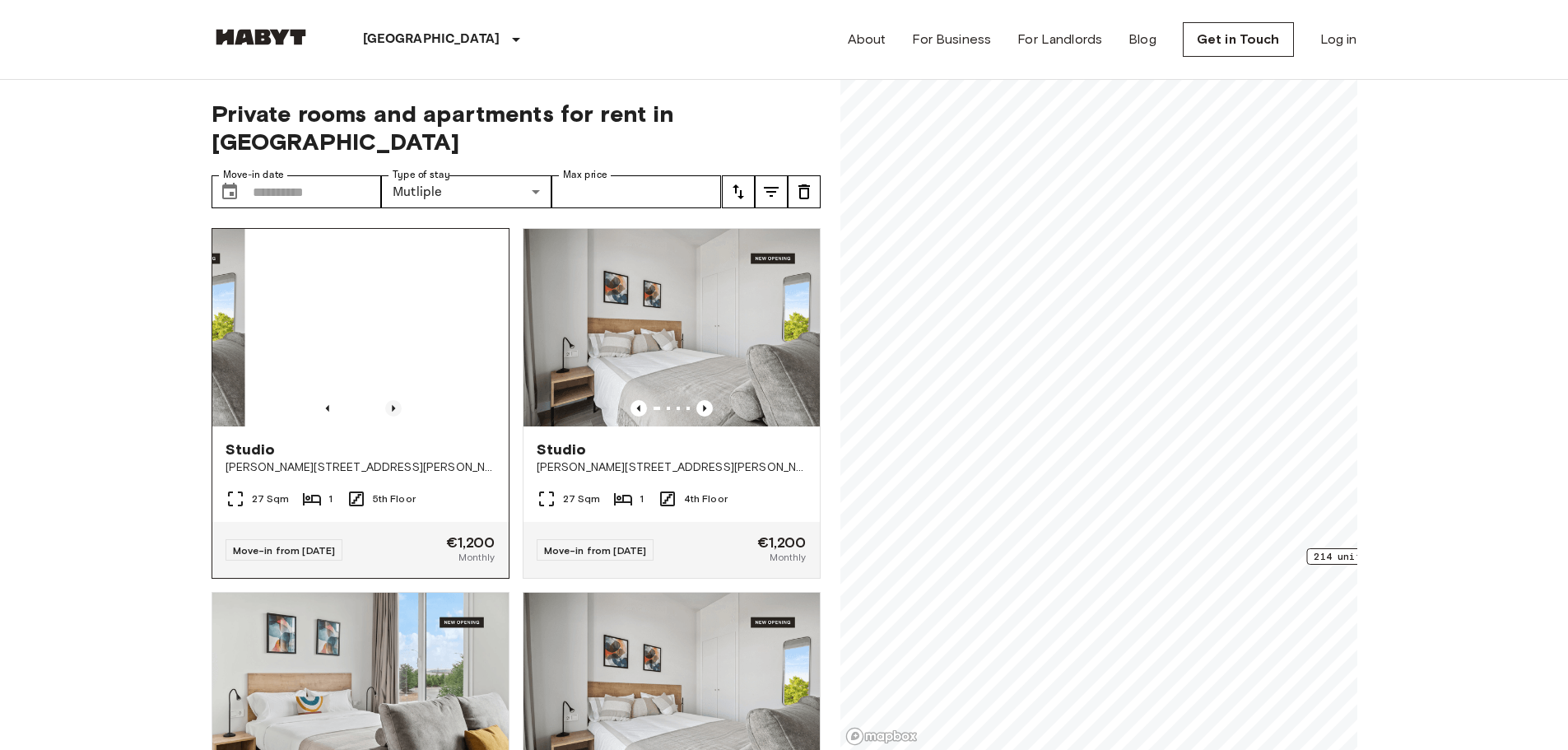
click at [387, 400] on icon "Previous image" at bounding box center [394, 409] width 17 height 17
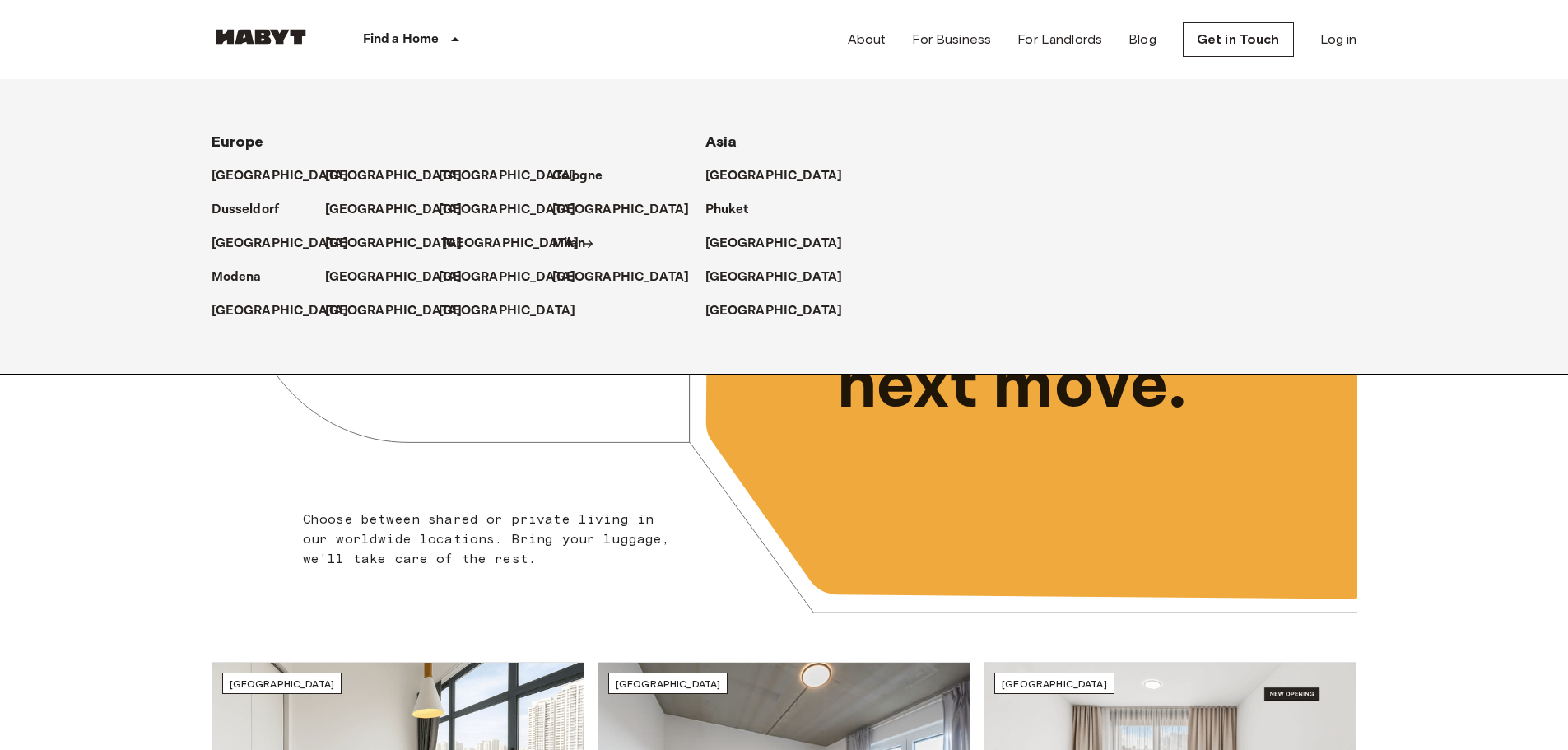
click at [456, 248] on p "[GEOGRAPHIC_DATA]" at bounding box center [510, 243] width 137 height 20
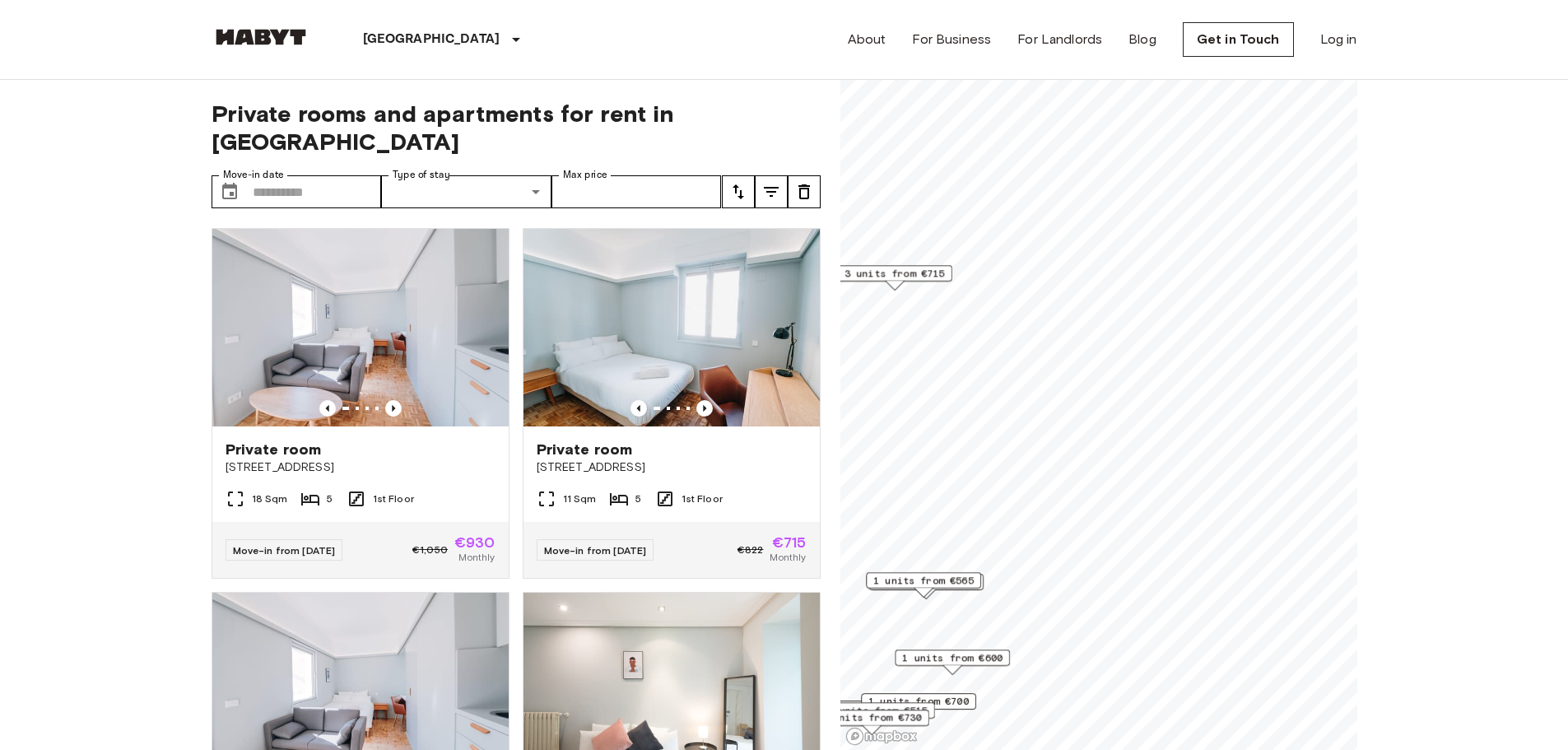
click at [910, 273] on span "3 units from €715" at bounding box center [895, 273] width 101 height 15
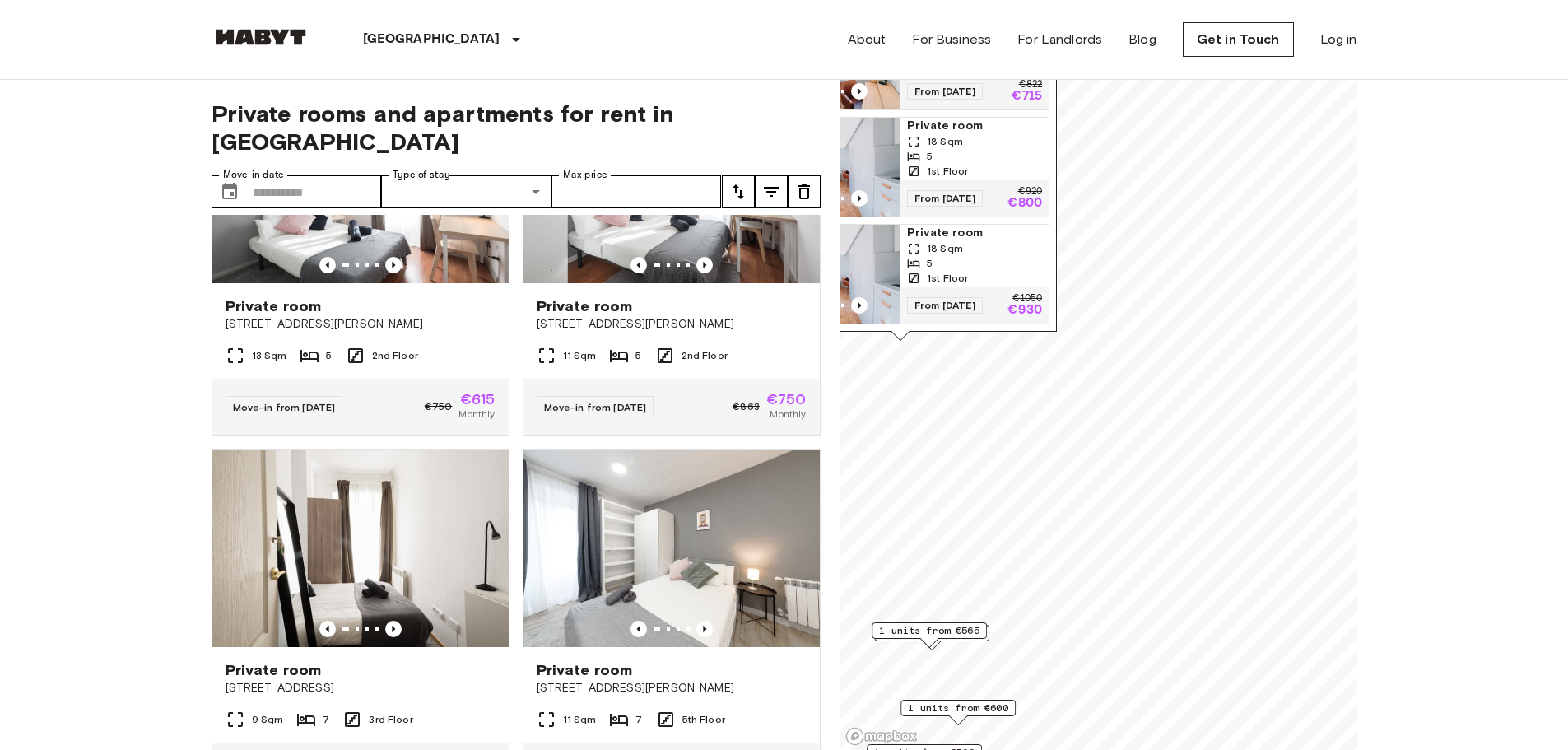
scroll to position [988, 0]
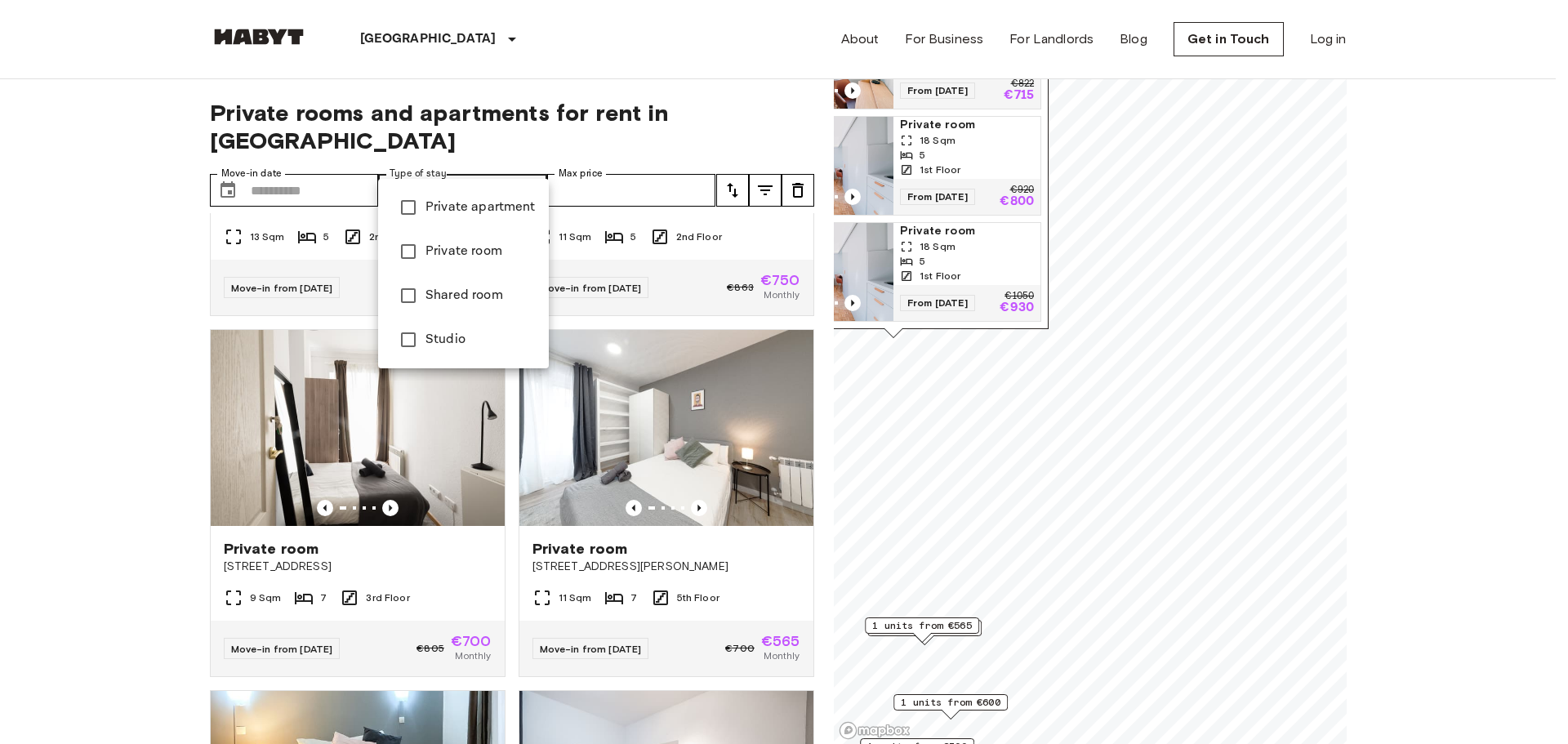
click at [459, 215] on span "Private apartment" at bounding box center [480, 207] width 110 height 19
type input "**********"
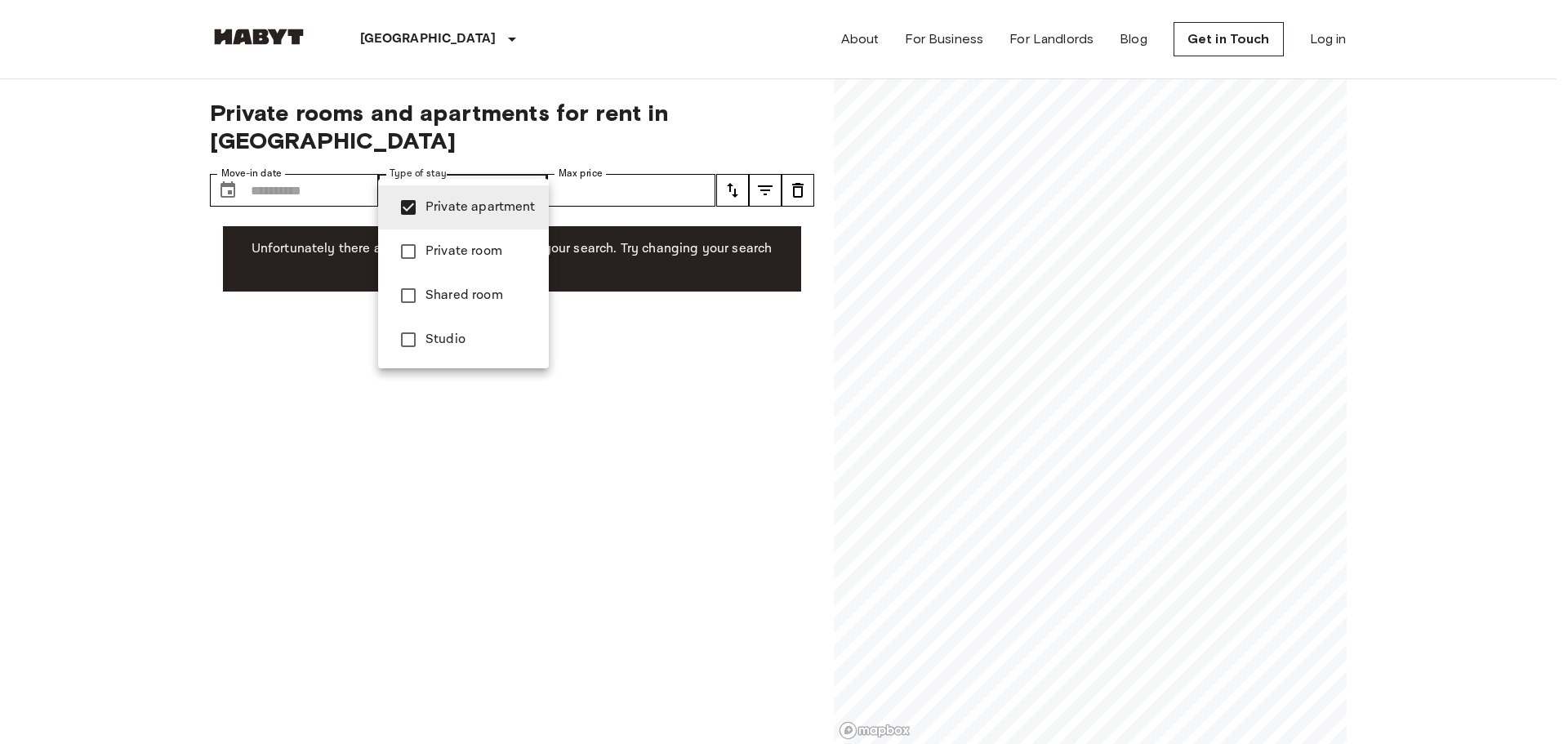
click at [380, 32] on div at bounding box center [784, 372] width 1568 height 744
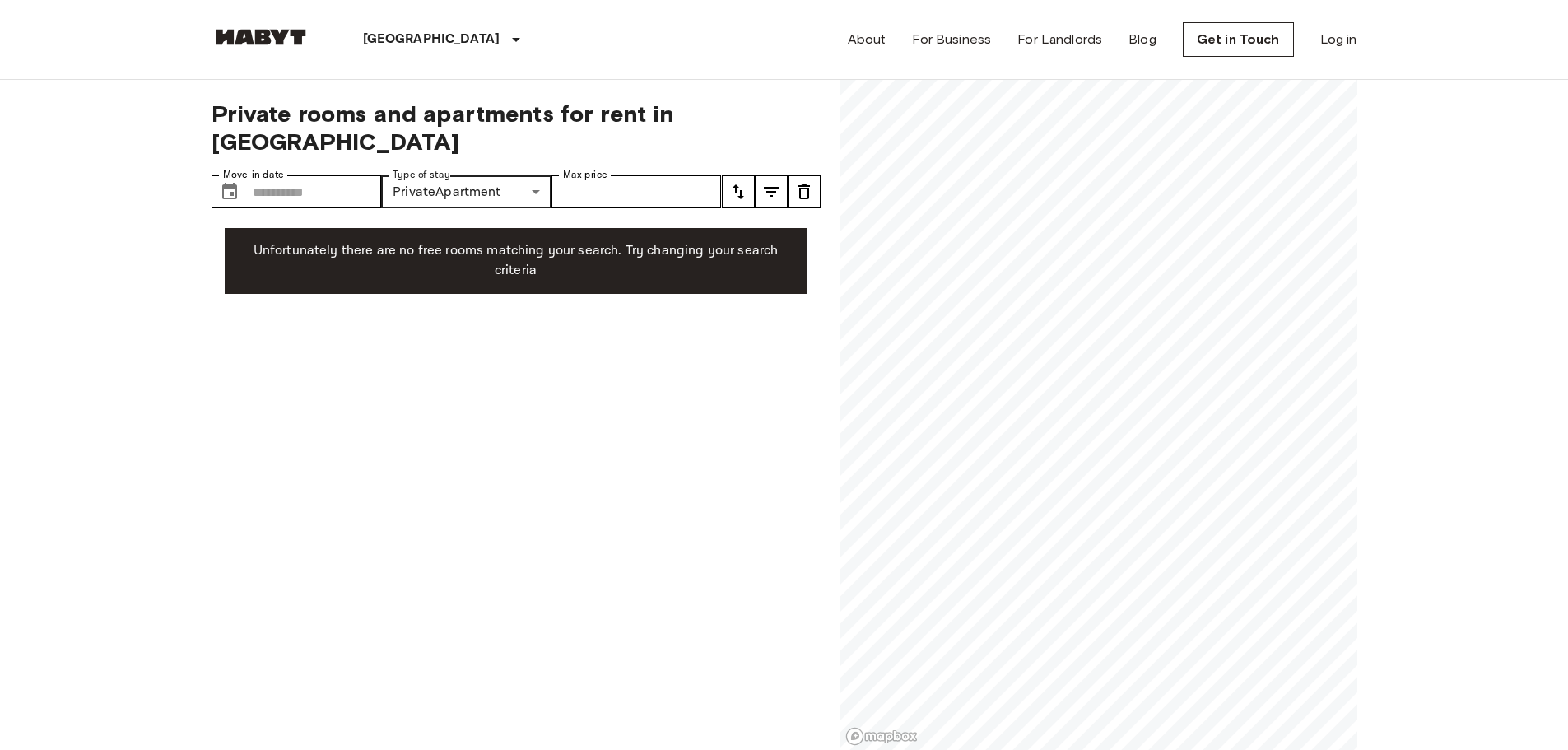
click at [389, 41] on p "[GEOGRAPHIC_DATA]" at bounding box center [431, 39] width 137 height 20
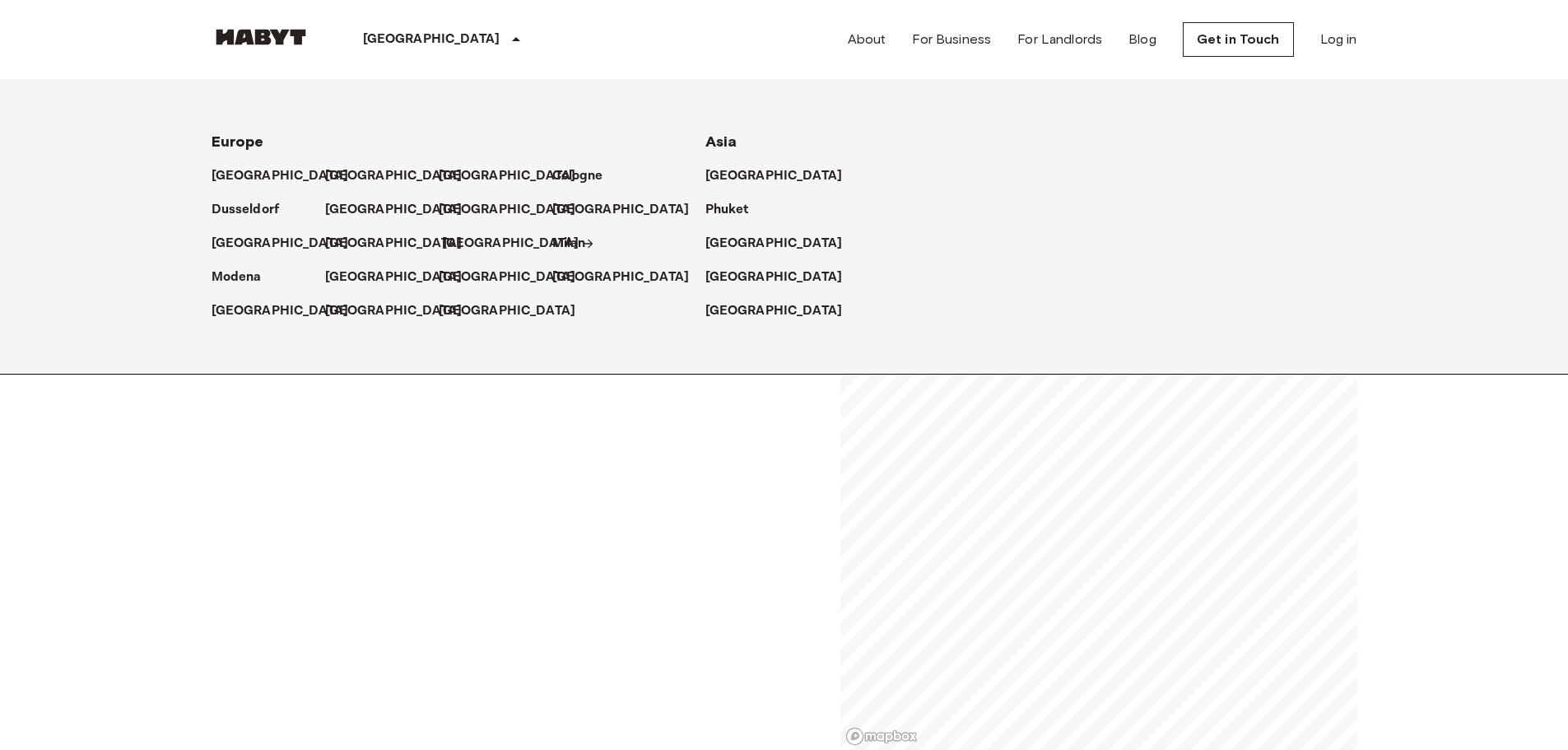
click at [479, 252] on p "[GEOGRAPHIC_DATA]" at bounding box center [510, 243] width 137 height 20
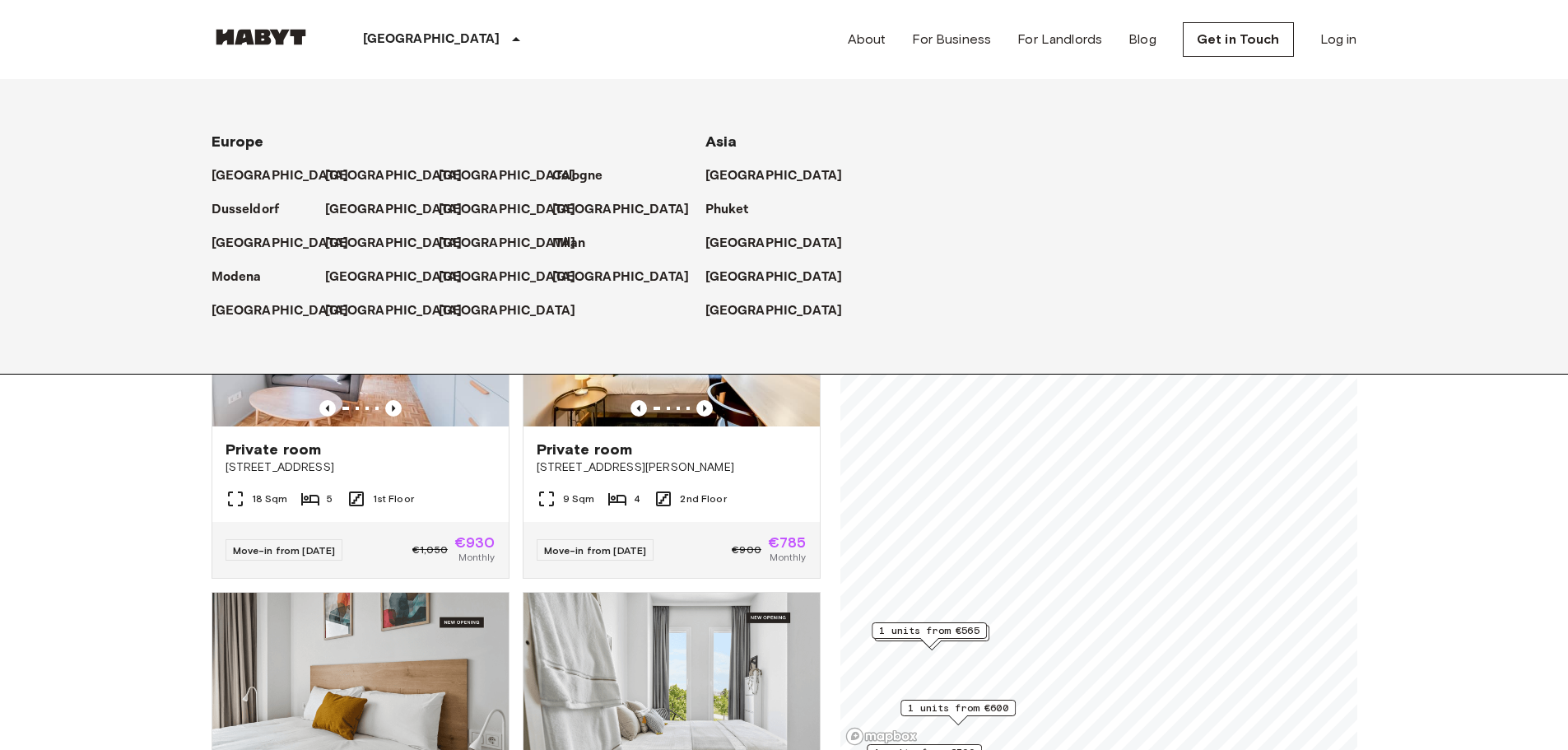
drag, startPoint x: 77, startPoint y: 465, endPoint x: 99, endPoint y: 451, distance: 26.1
click at [506, 41] on icon at bounding box center [516, 39] width 20 height 20
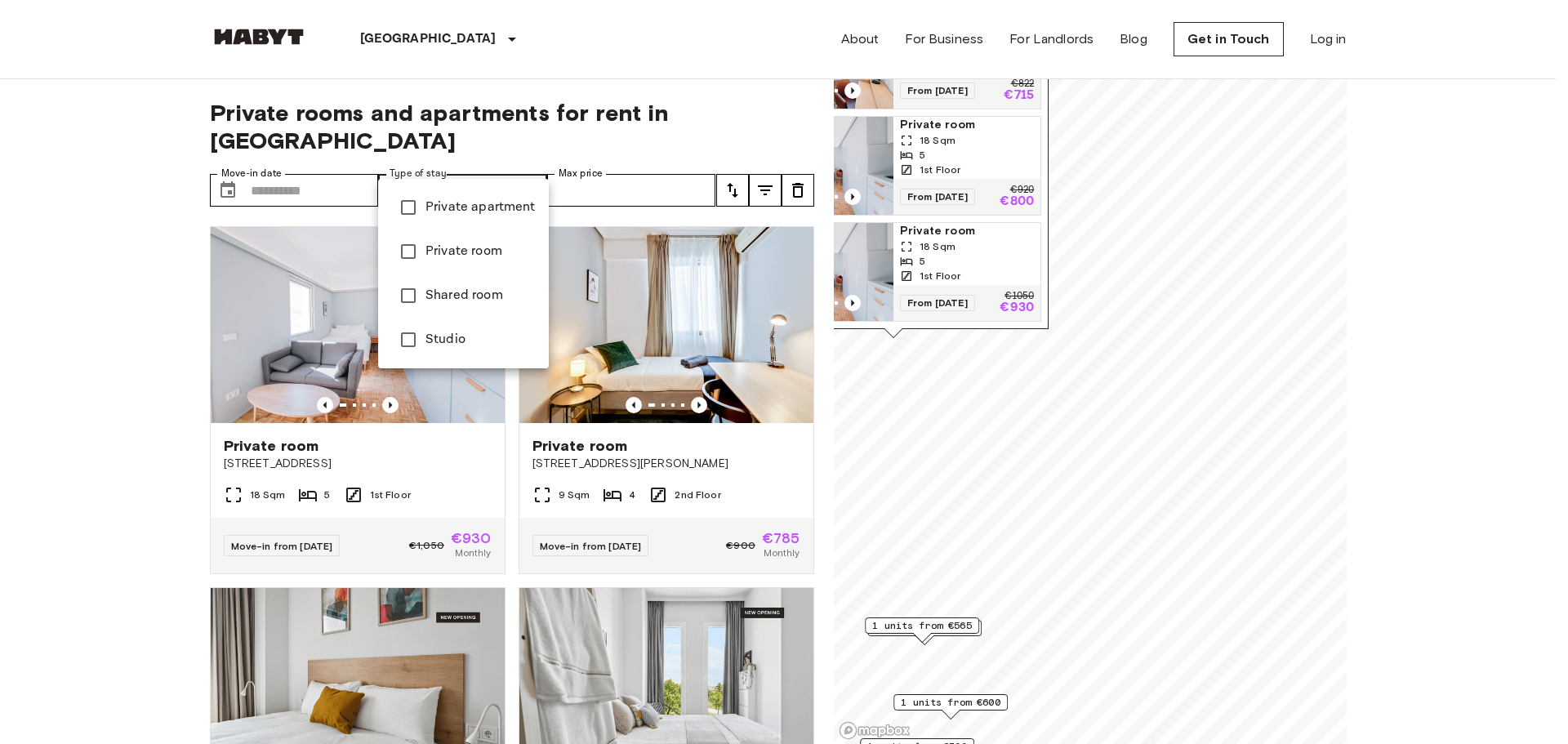
click at [470, 248] on span "Private room" at bounding box center [480, 251] width 110 height 19
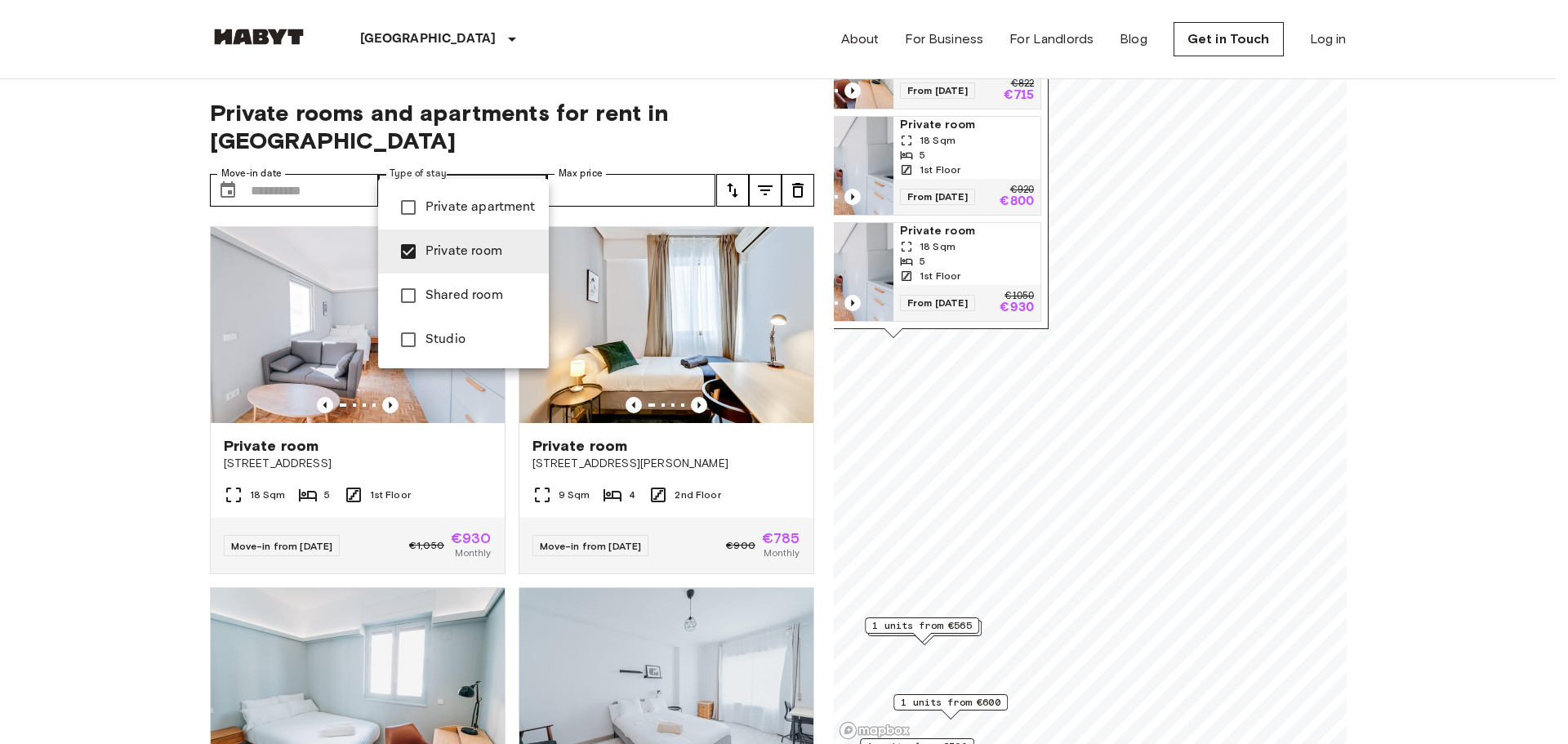
type input "**********"
click at [470, 248] on span "Private room" at bounding box center [480, 251] width 110 height 19
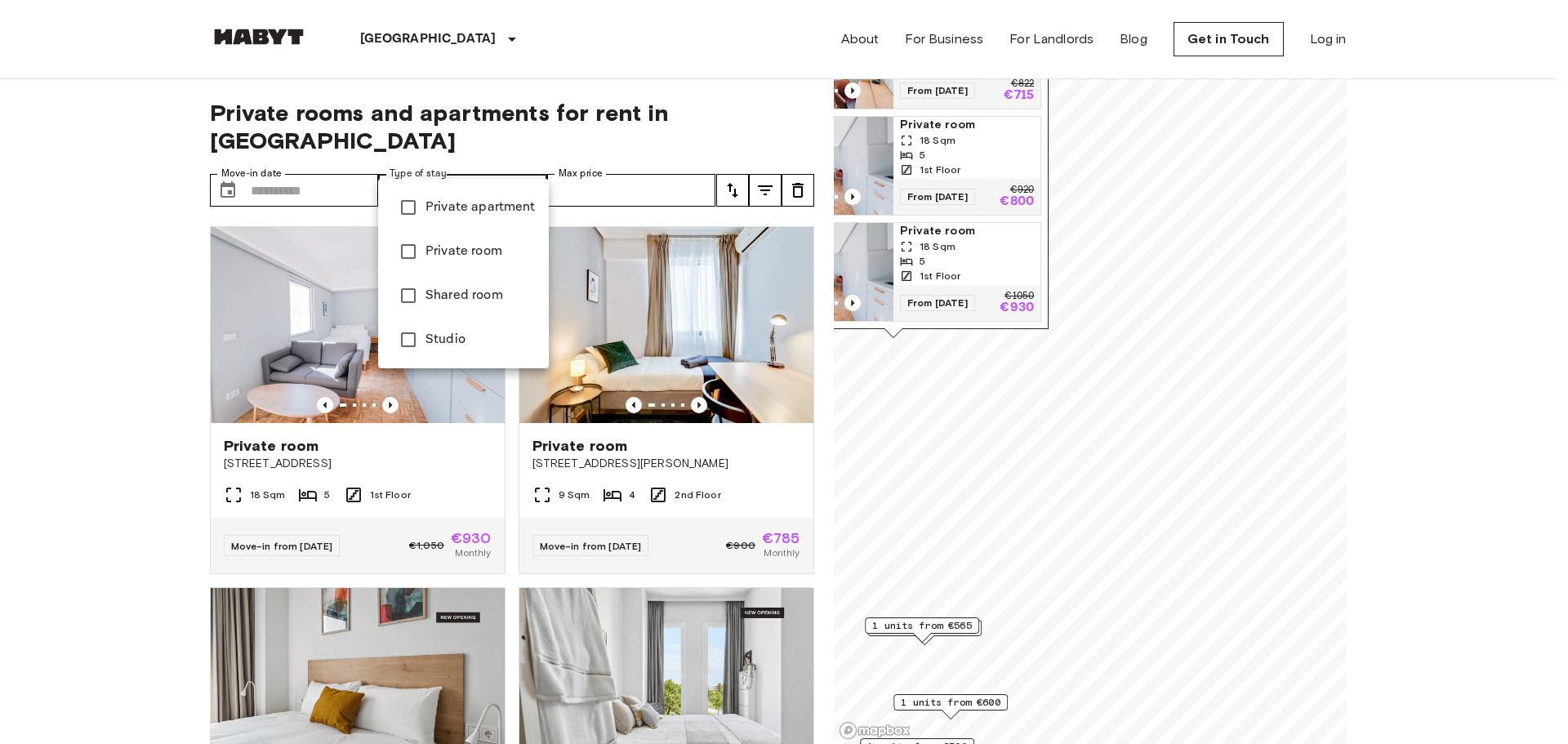
click at [465, 206] on span "Private apartment" at bounding box center [480, 207] width 110 height 19
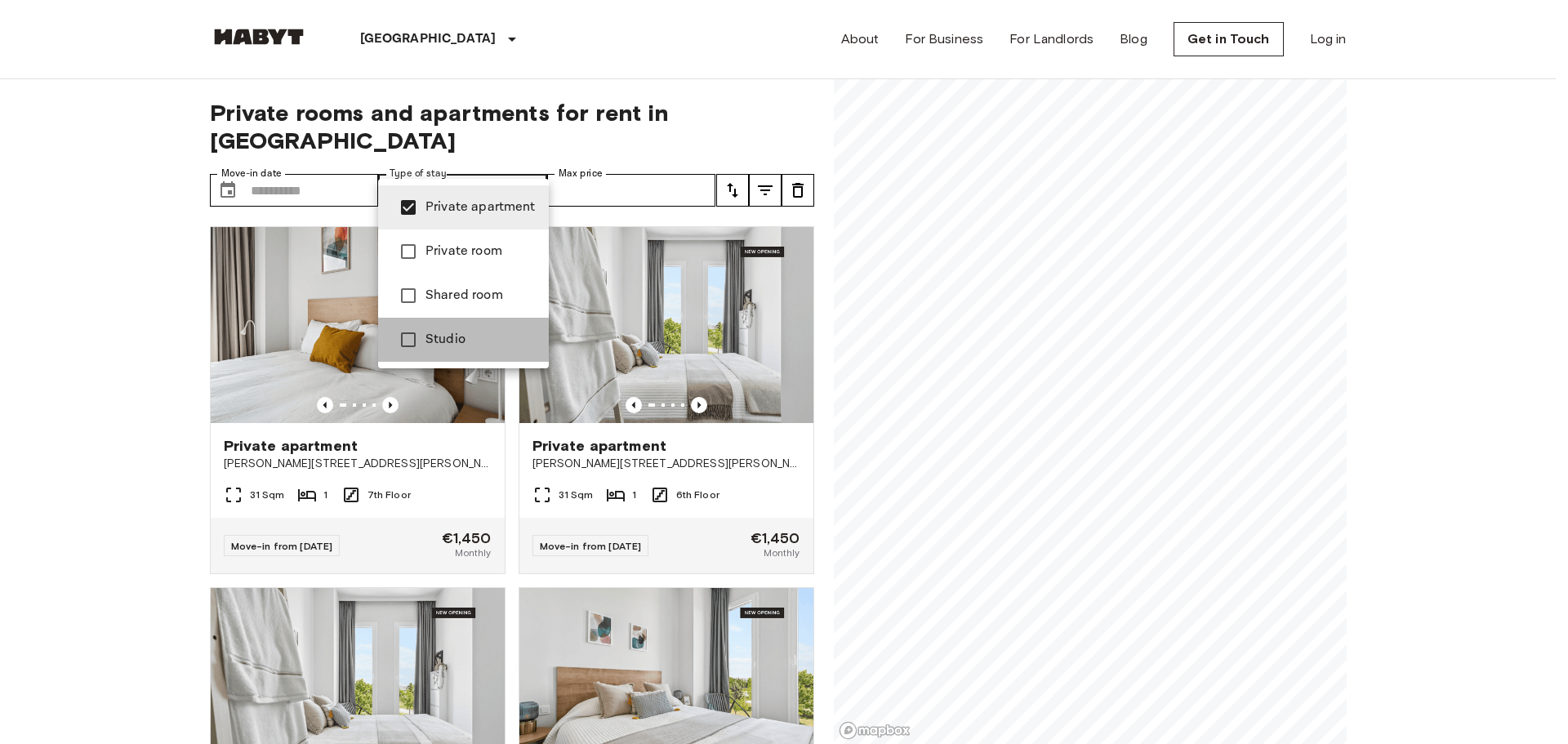
click at [467, 330] on span "Studio" at bounding box center [480, 340] width 110 height 19
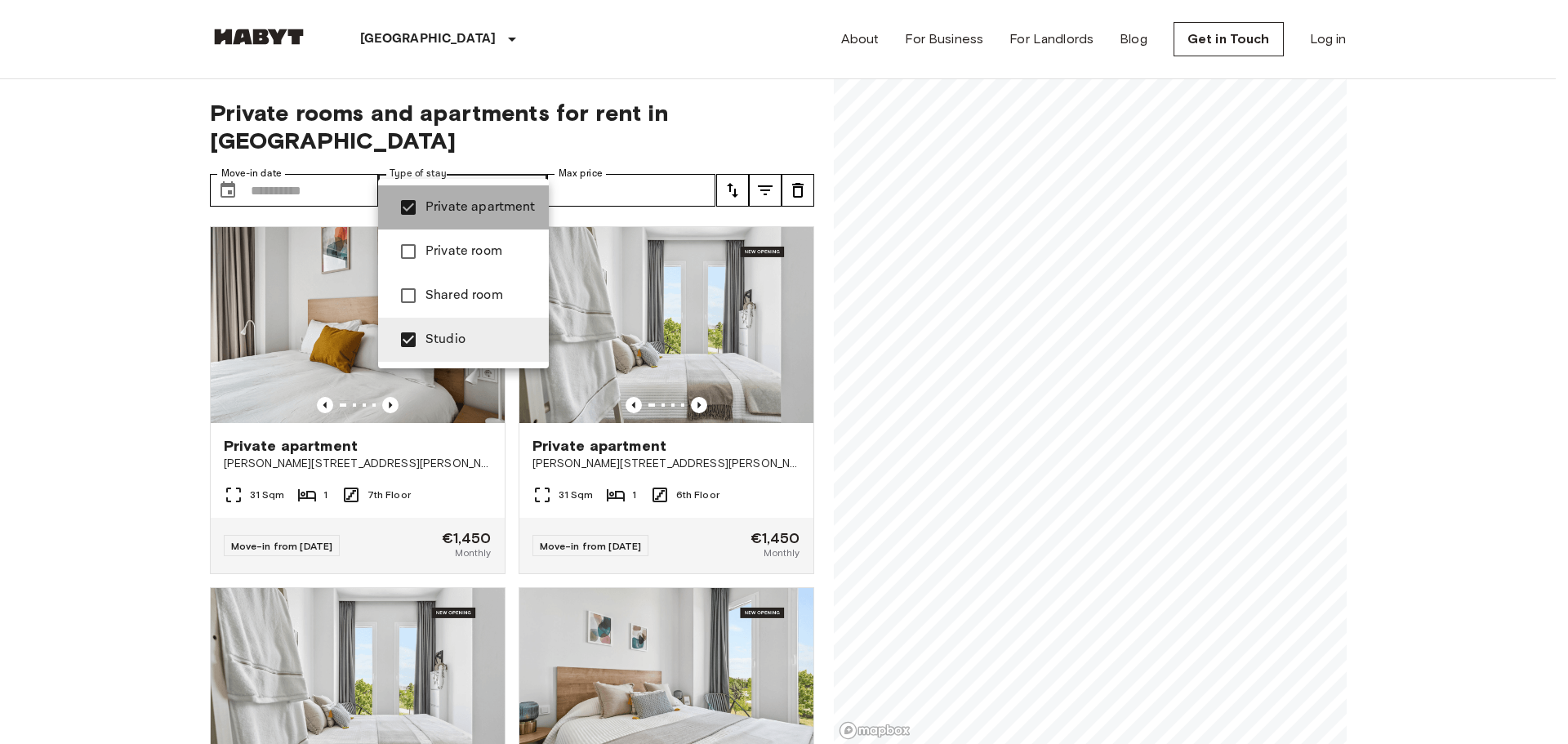
click at [466, 206] on span "Private apartment" at bounding box center [480, 207] width 110 height 19
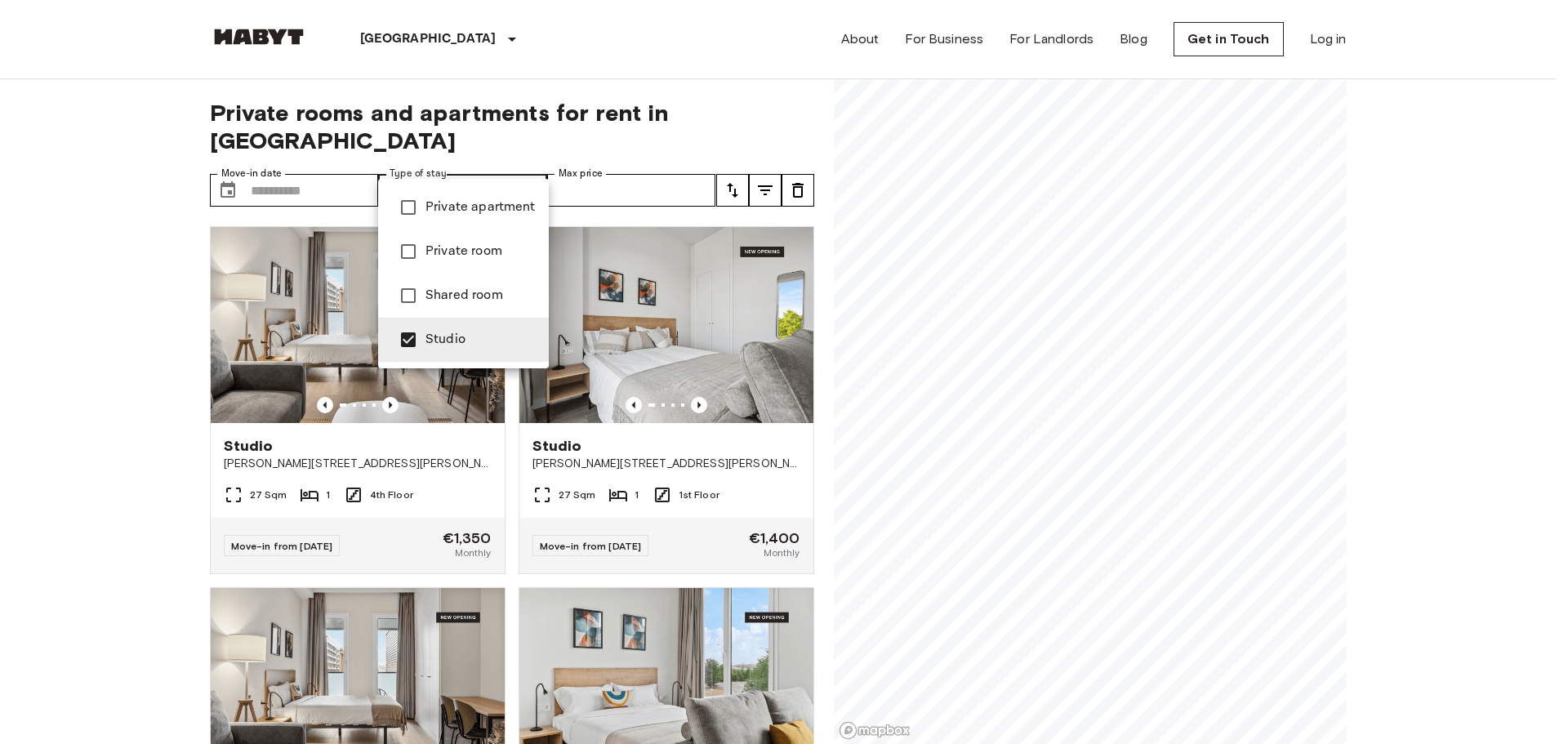
click at [94, 347] on div at bounding box center [784, 372] width 1568 height 744
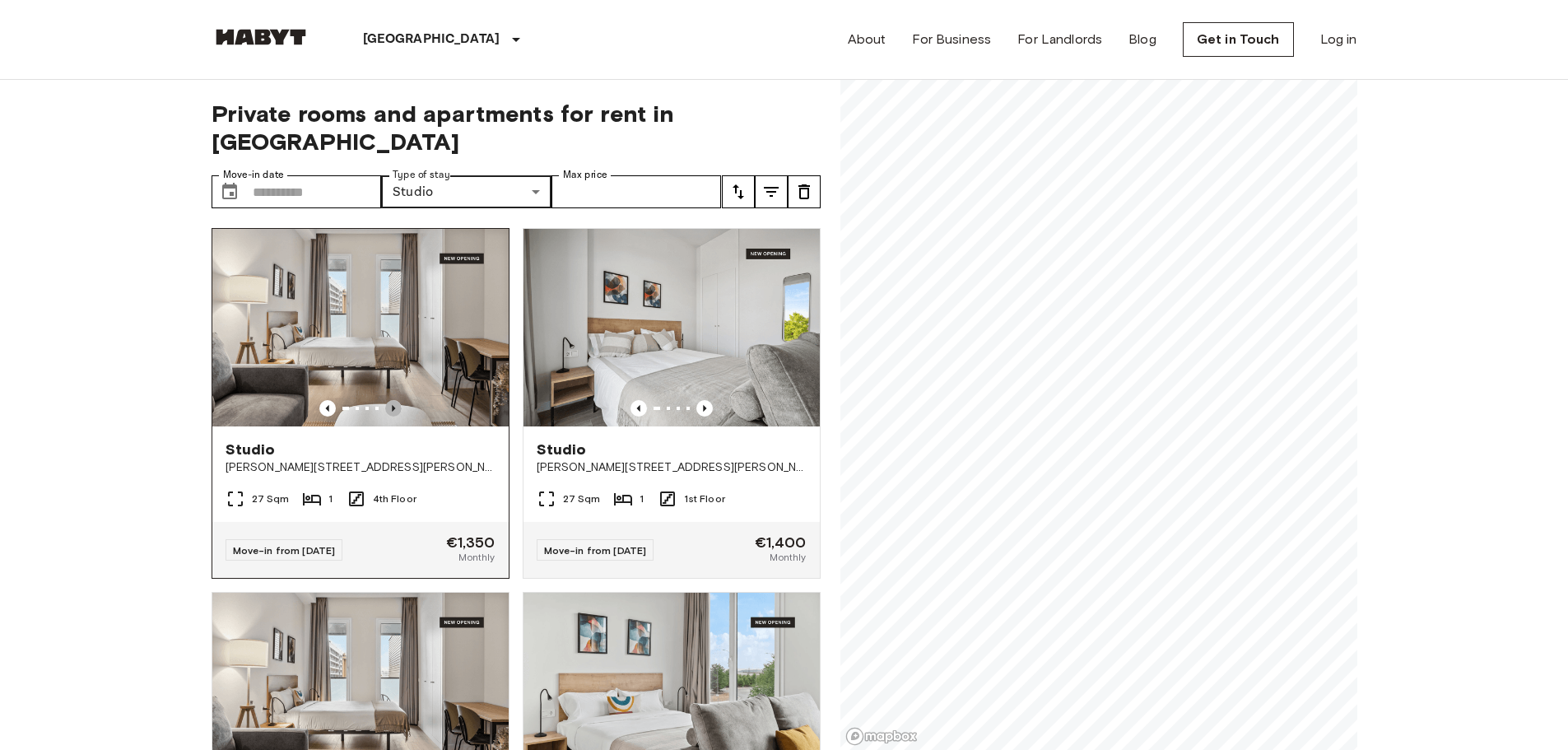
click at [386, 400] on icon "Previous image" at bounding box center [394, 409] width 17 height 17
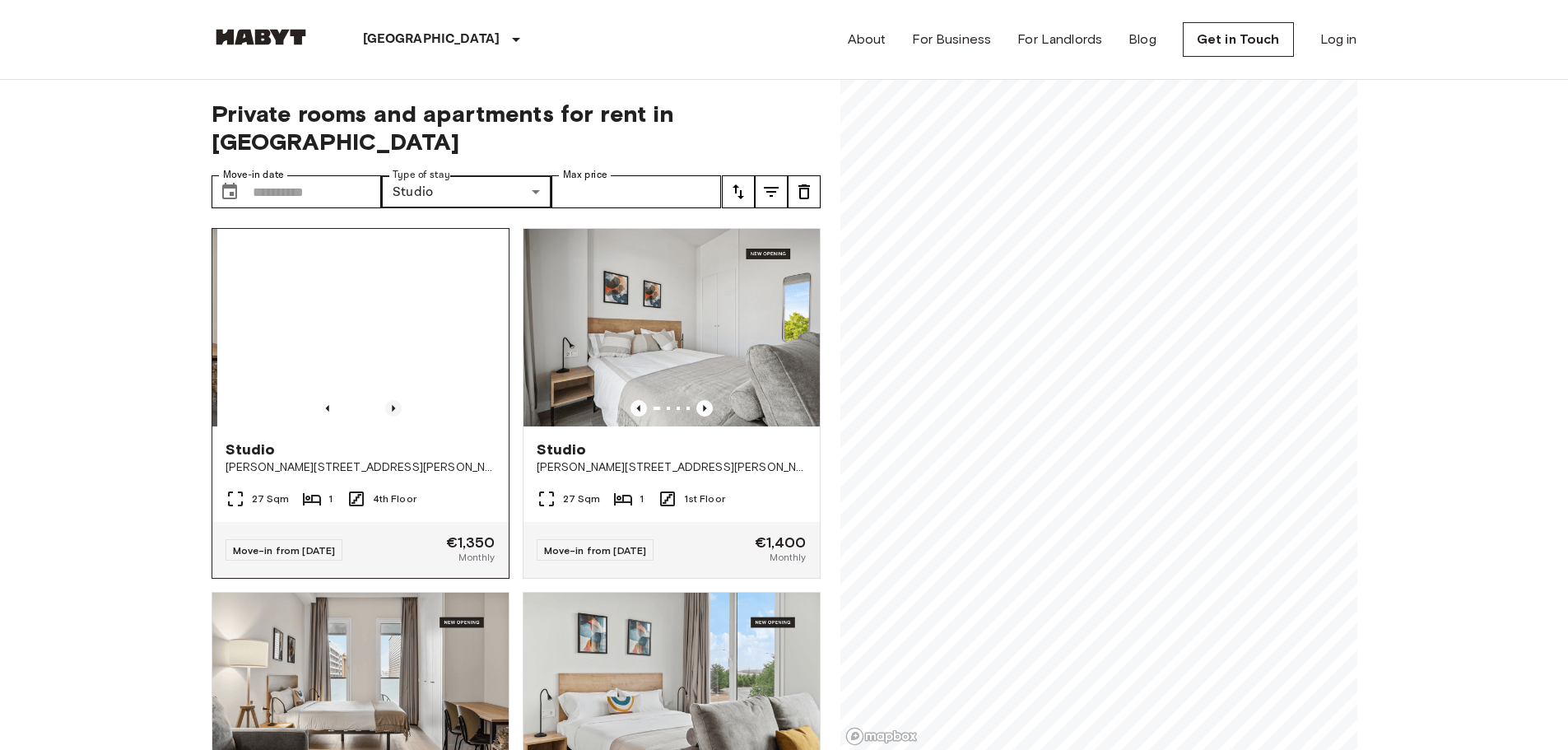
click at [386, 400] on icon "Previous image" at bounding box center [394, 409] width 17 height 17
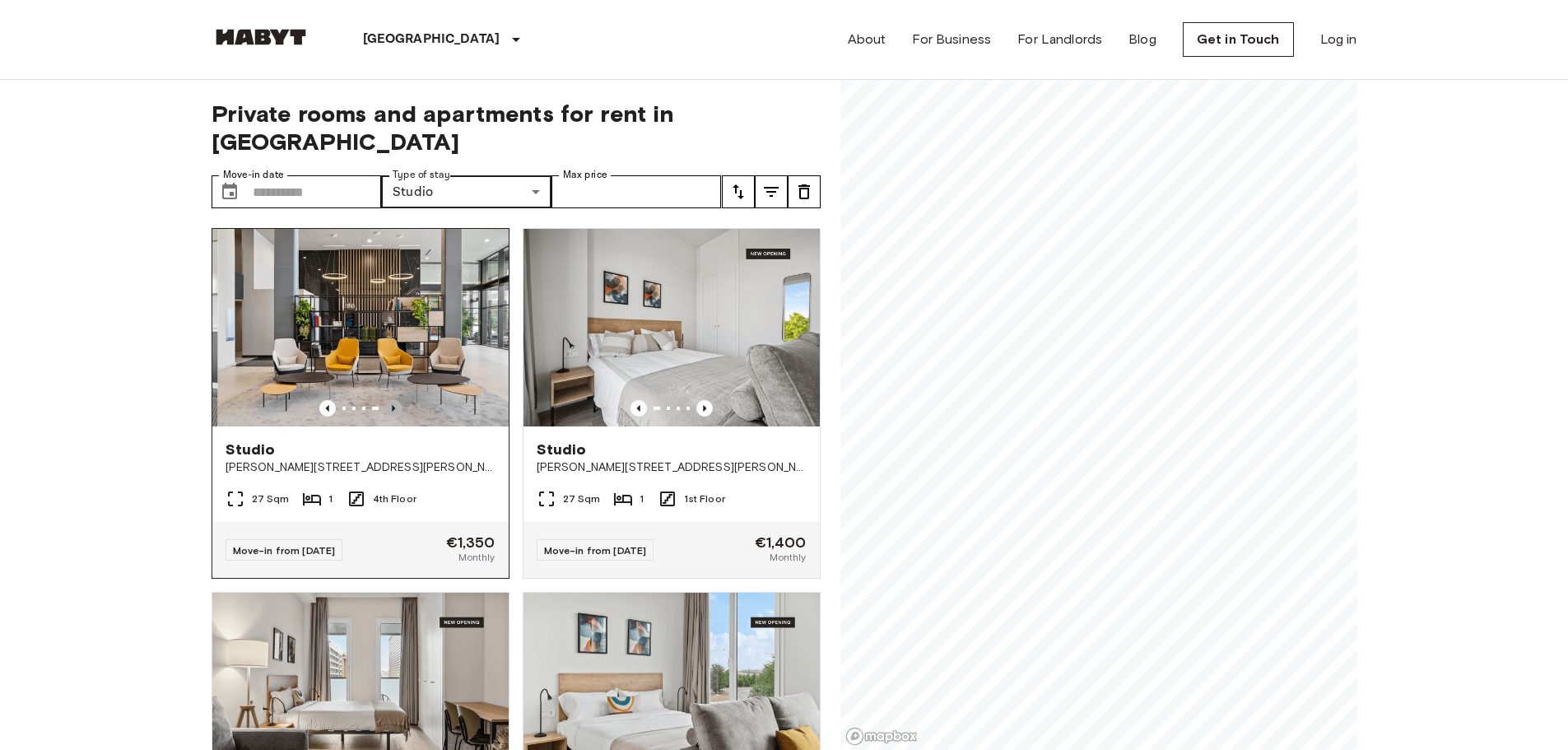
click at [386, 400] on icon "Previous image" at bounding box center [394, 409] width 17 height 17
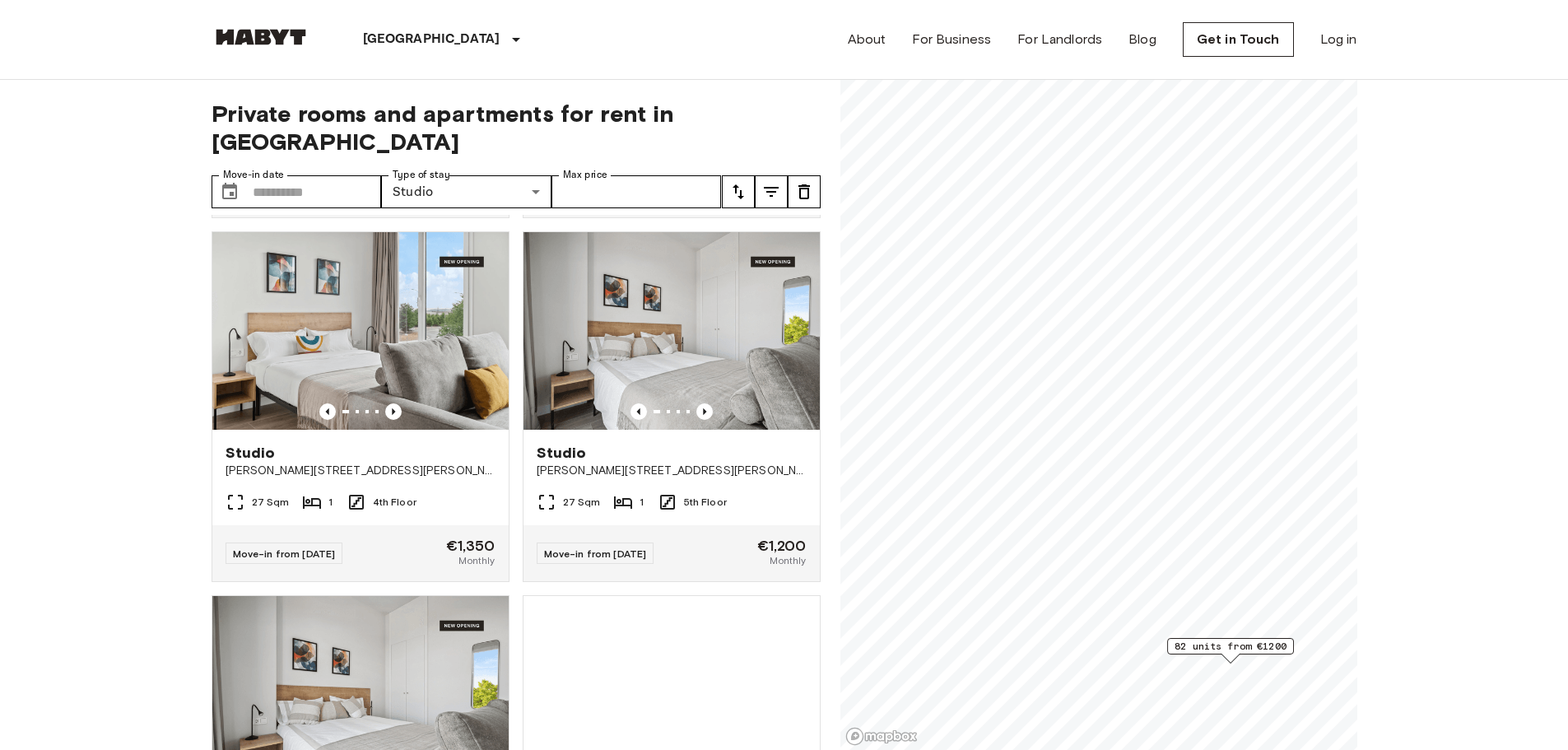
scroll to position [659, 0]
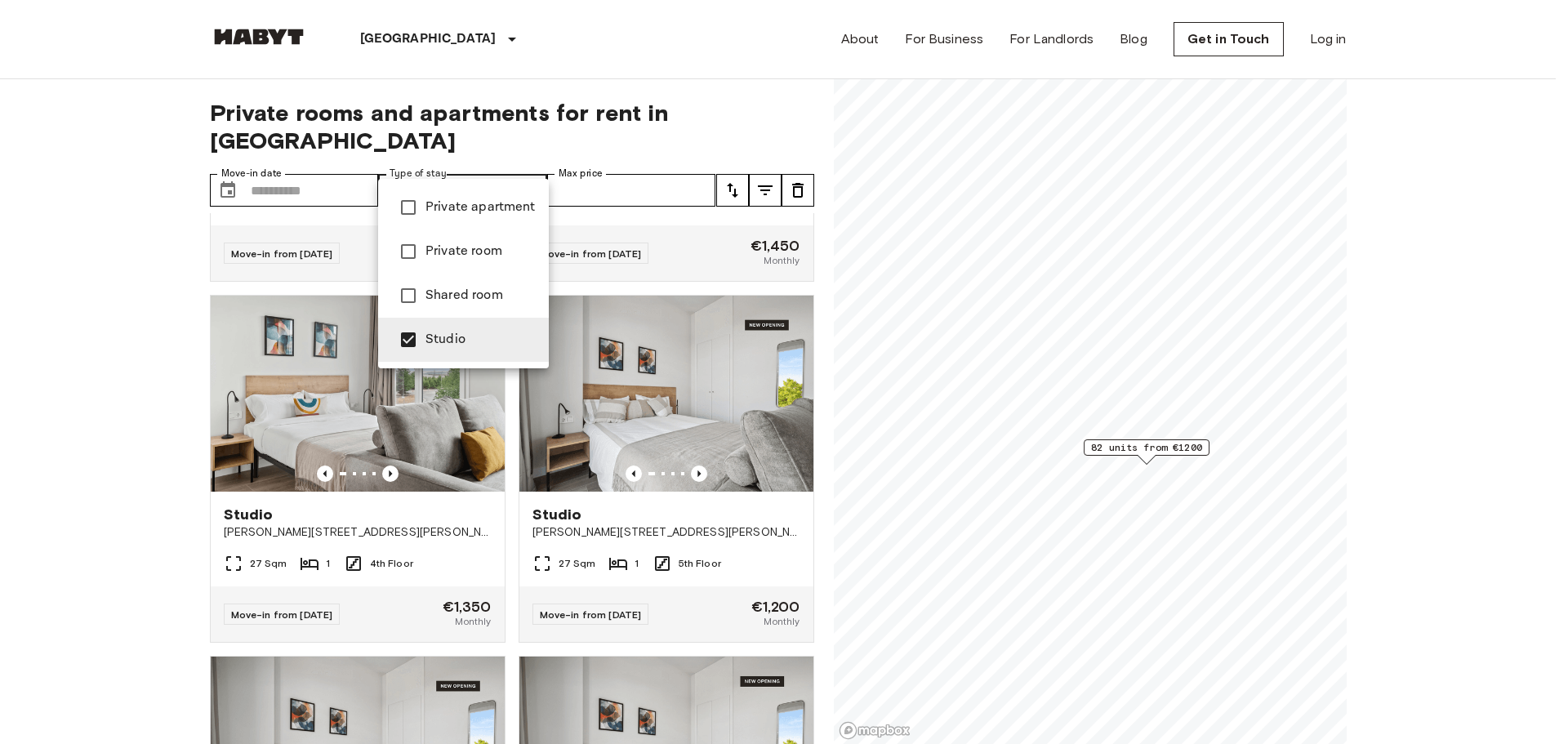
click at [450, 214] on span "Private apartment" at bounding box center [480, 207] width 110 height 19
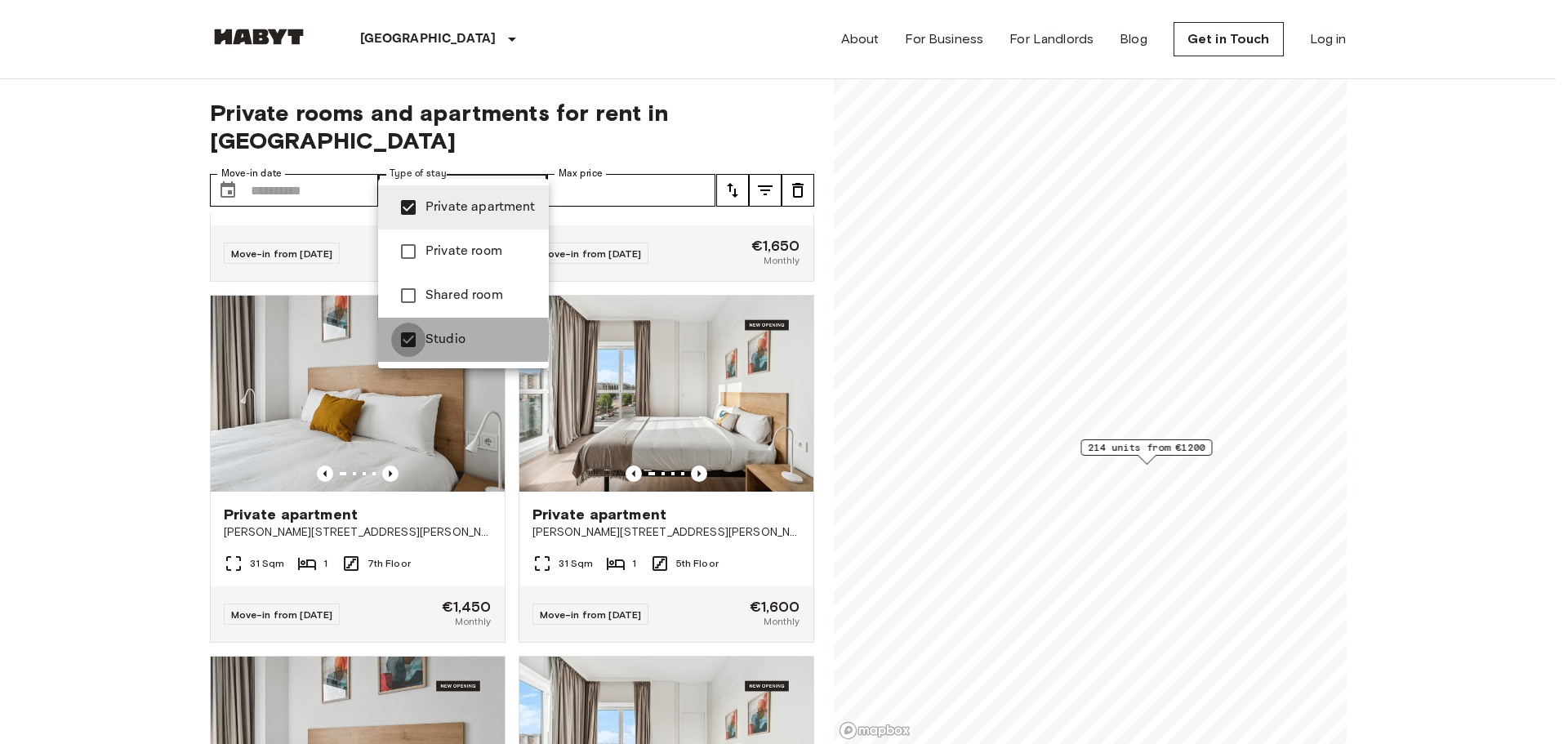
type input "**********"
click at [1006, 363] on div at bounding box center [784, 372] width 1568 height 744
